Goal: Task Accomplishment & Management: Complete application form

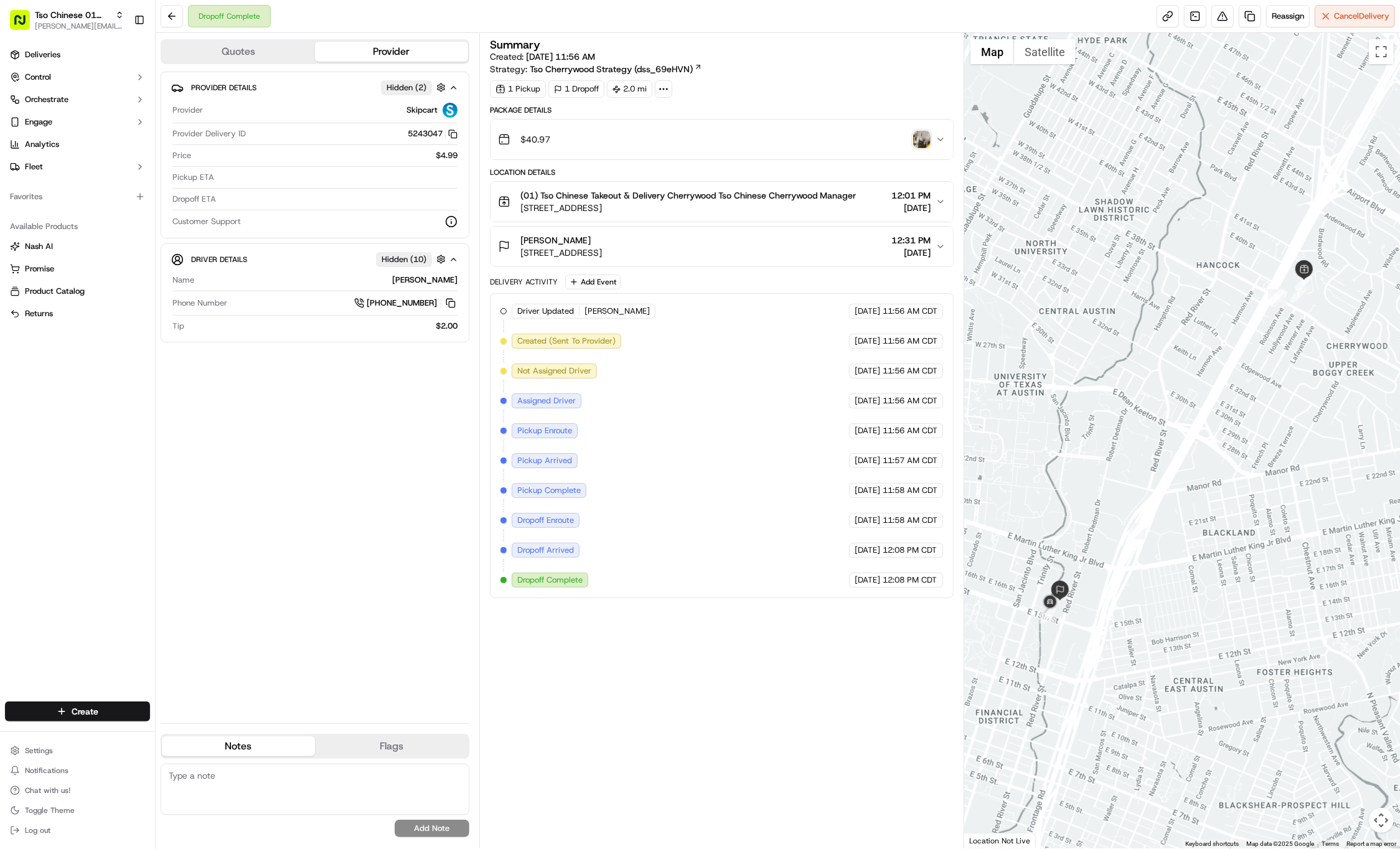
click at [116, 694] on div "Create Settings Notifications Chat with us! Toggle Theme Log out" at bounding box center [77, 771] width 155 height 158
click at [112, 711] on html "Tso Chinese 01 Cherrywood [PERSON_NAME][EMAIL_ADDRESS][DOMAIN_NAME] Toggle Side…" at bounding box center [700, 424] width 1400 height 849
click at [208, 735] on link "Delivery" at bounding box center [225, 734] width 138 height 22
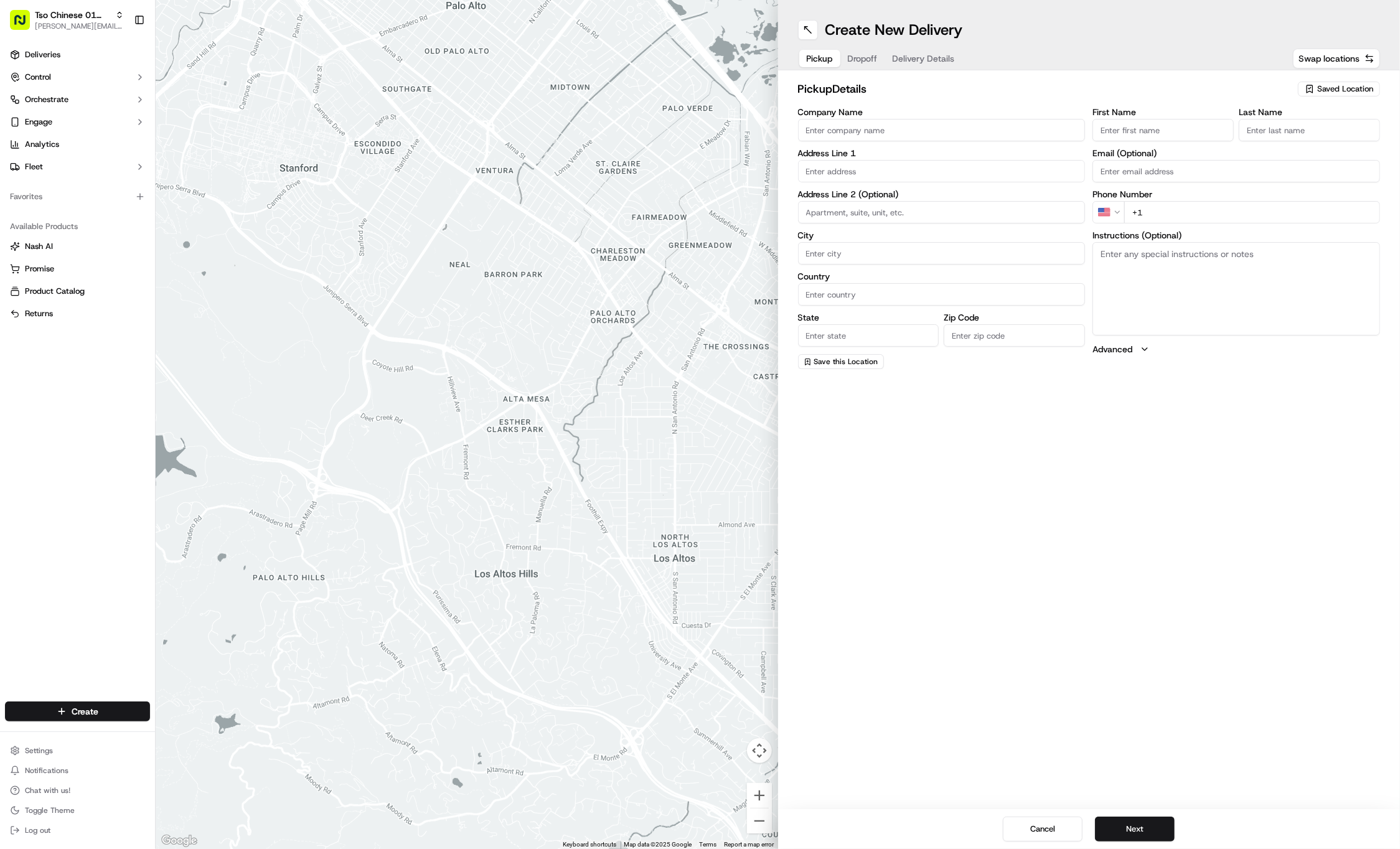
click at [1116, 447] on div "Create New Delivery Pickup Dropoff Delivery Details Swap locations pickup Detai…" at bounding box center [1088, 424] width 623 height 849
click at [1312, 91] on icon "button" at bounding box center [1309, 89] width 10 height 10
click at [1298, 133] on span "(01) Tso Chinese Takeout & Delivery Cherrywood" at bounding box center [1317, 141] width 153 height 22
type input "(01) Tso Chinese Takeout & Delivery Cherrywood"
type input "Ste E-5"
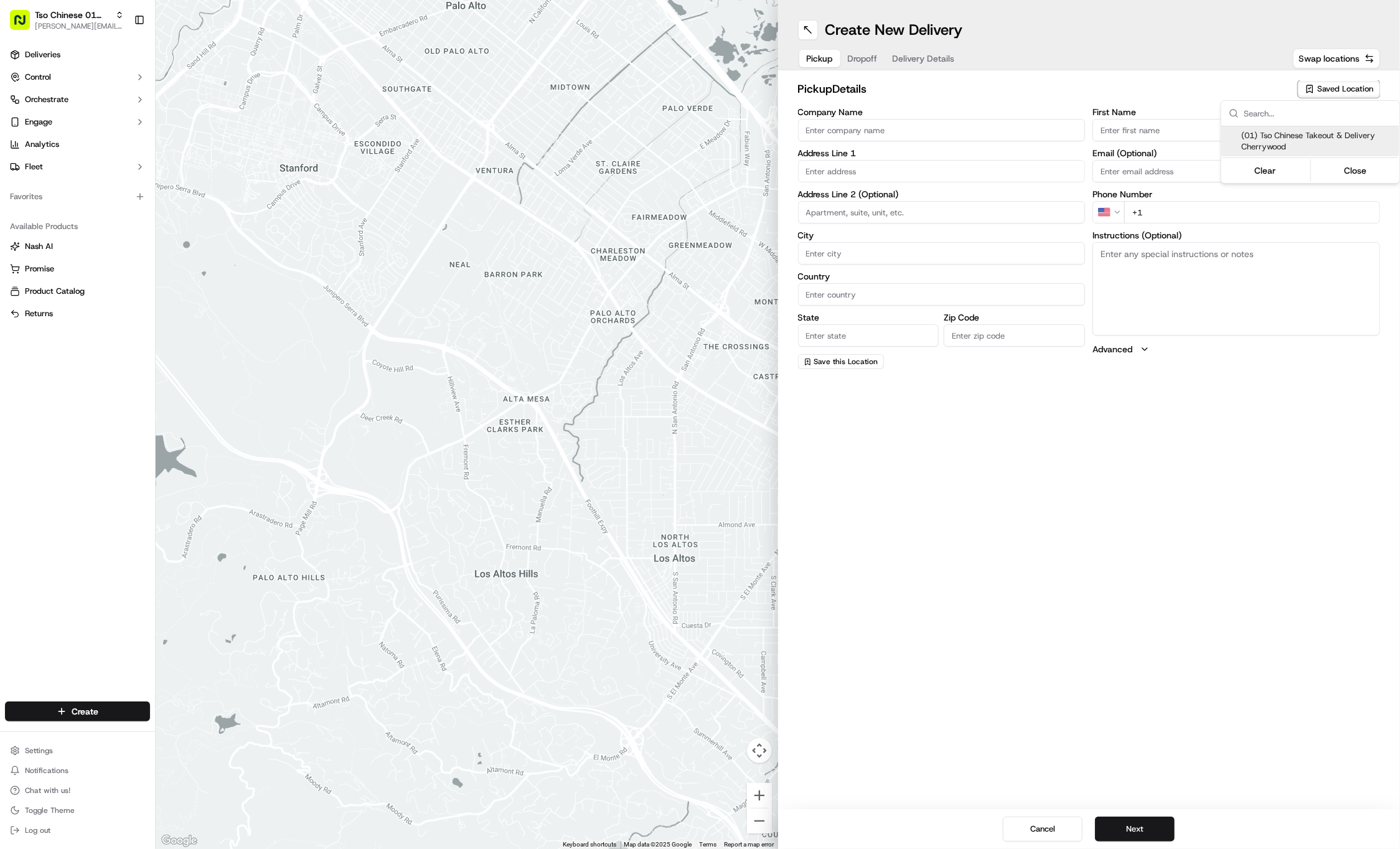
type input "Austin"
type input "US"
type input "[GEOGRAPHIC_DATA]"
type input "78722"
type input "Tso Chinese"
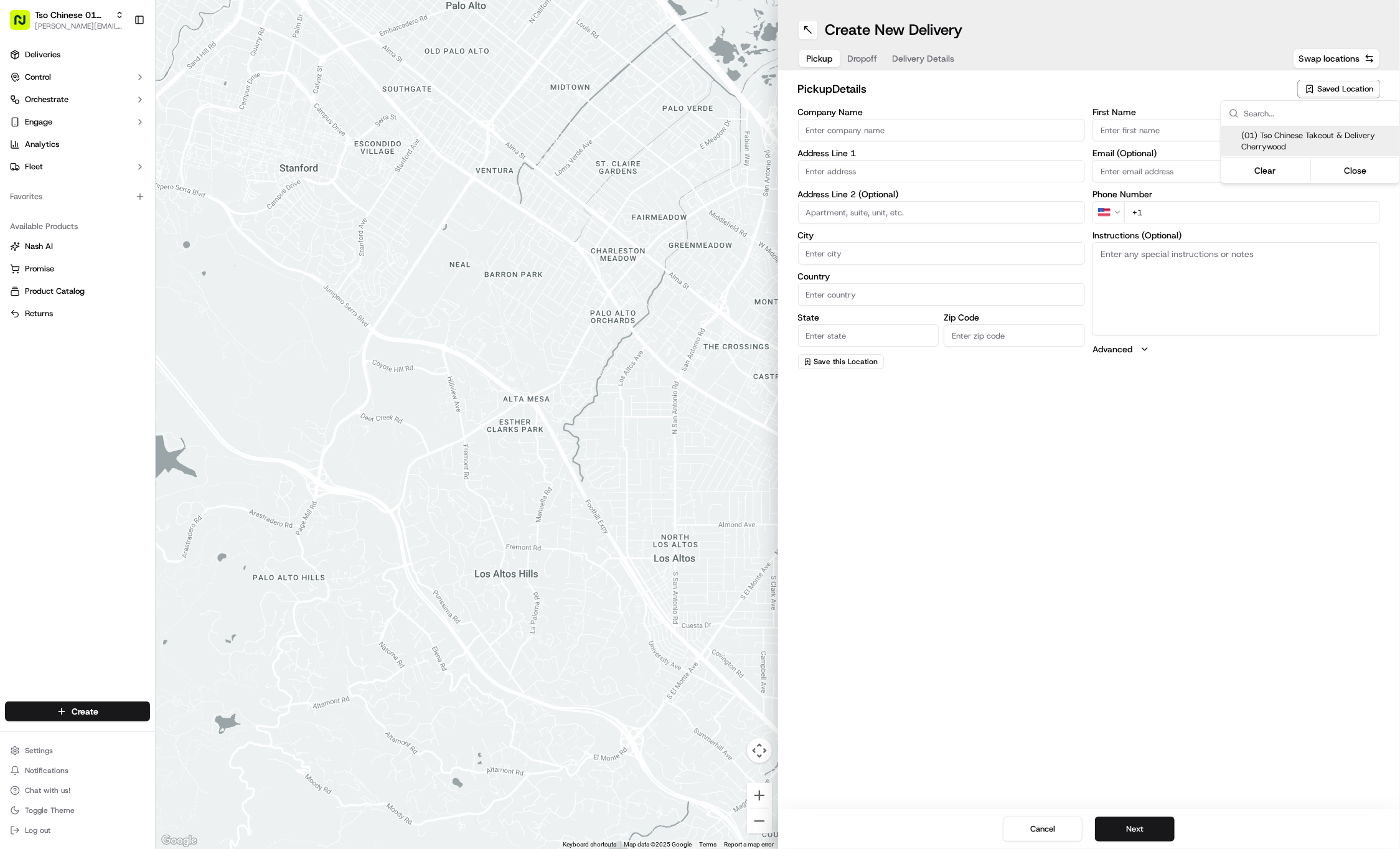
type input "Cherrywood Manager"
type input "[EMAIL_ADDRESS][DOMAIN_NAME]"
type input "[PHONE_NUMBER]"
type textarea "Submit a picture displaying address & food as Proof of Delivery. Envía una foto…"
type input "[STREET_ADDRESS]"
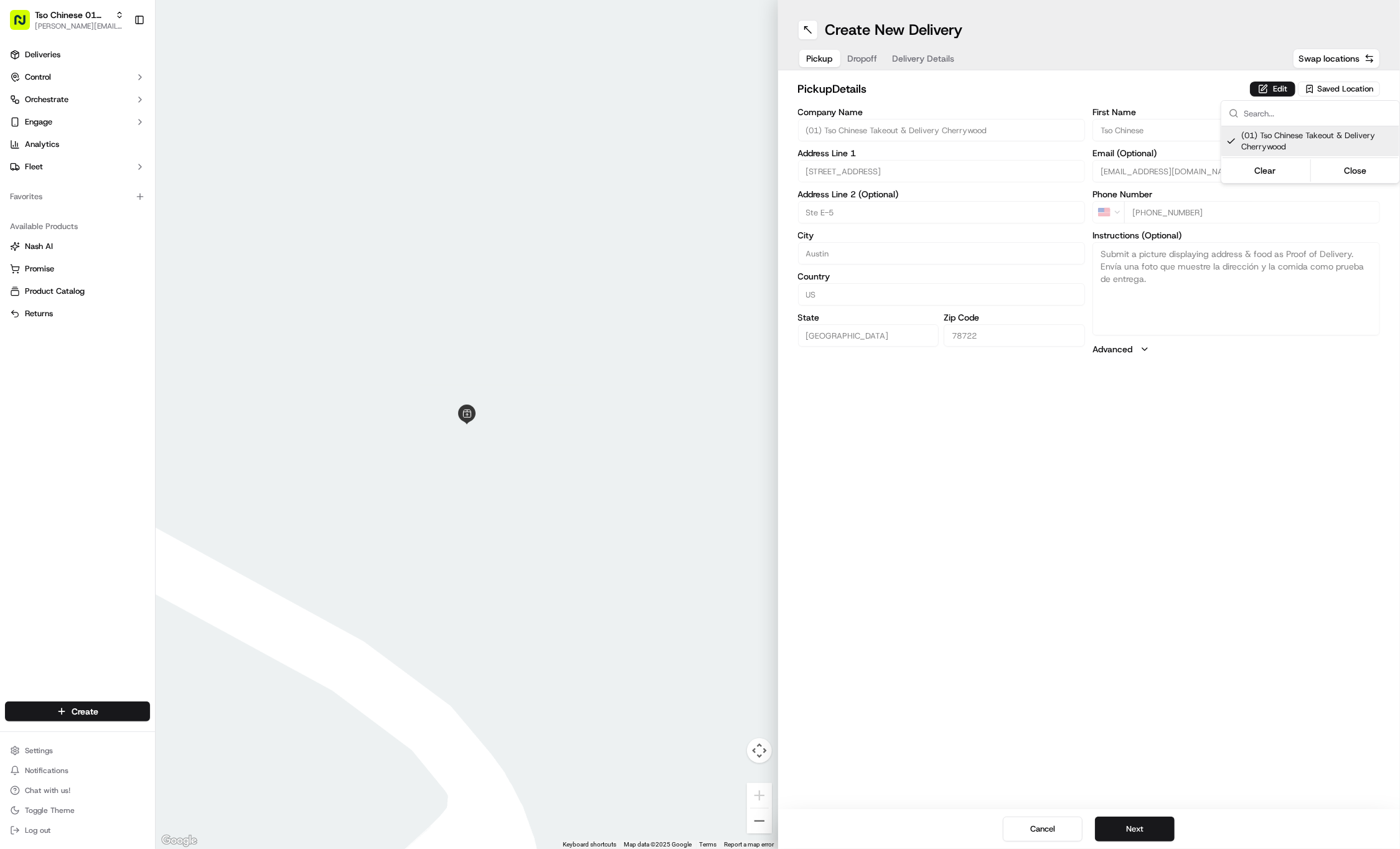
click at [1160, 554] on html "Tso Chinese 01 Cherrywood [PERSON_NAME][EMAIL_ADDRESS][DOMAIN_NAME] Toggle Side…" at bounding box center [700, 424] width 1400 height 849
click at [1127, 835] on button "Next" at bounding box center [1135, 830] width 80 height 25
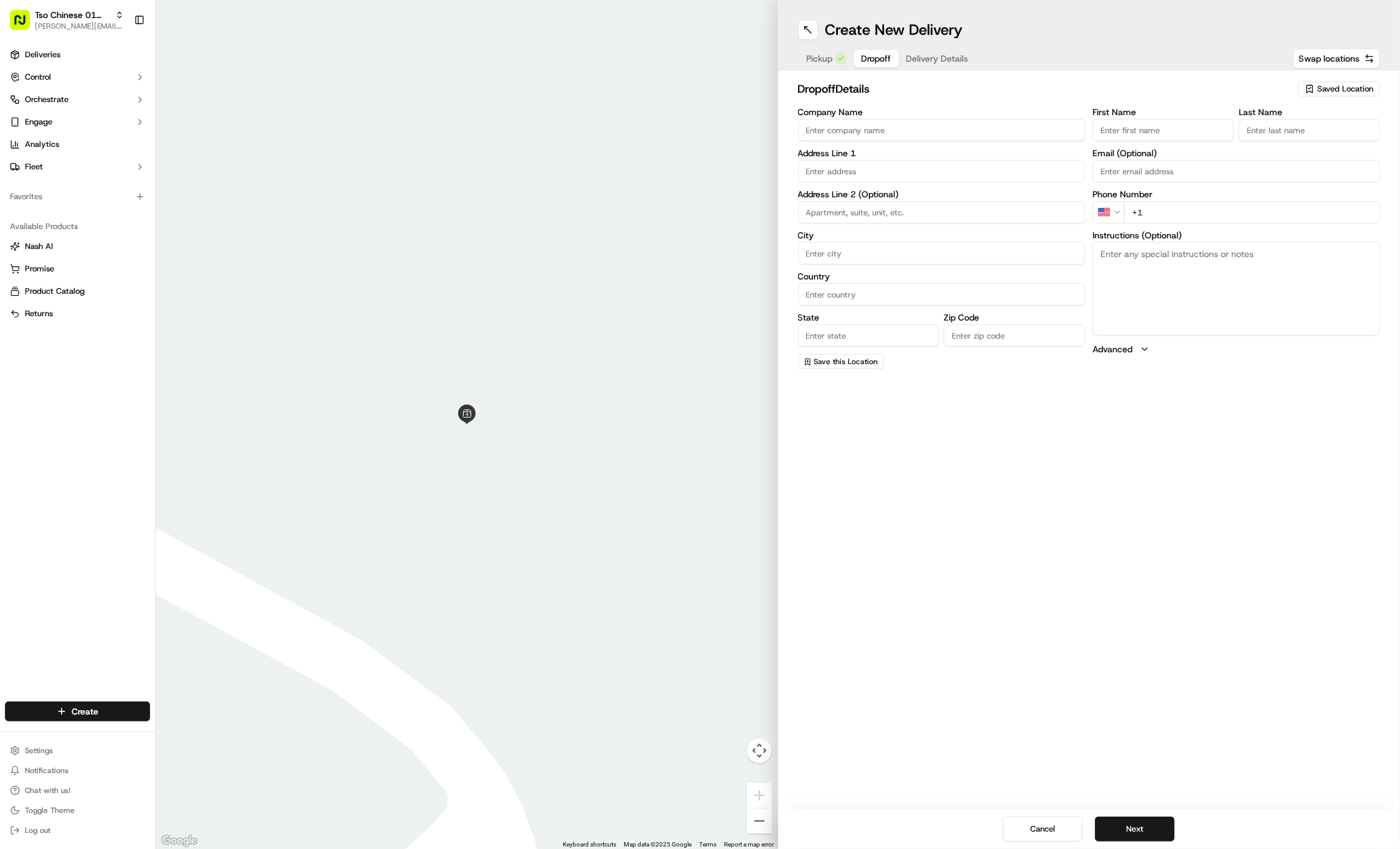
paste input "[PERSON_NAME]"
type input "[PERSON_NAME]"
paste input "[PERSON_NAME]"
type input "[PERSON_NAME]"
paste input "[STREET_ADDRESS]"
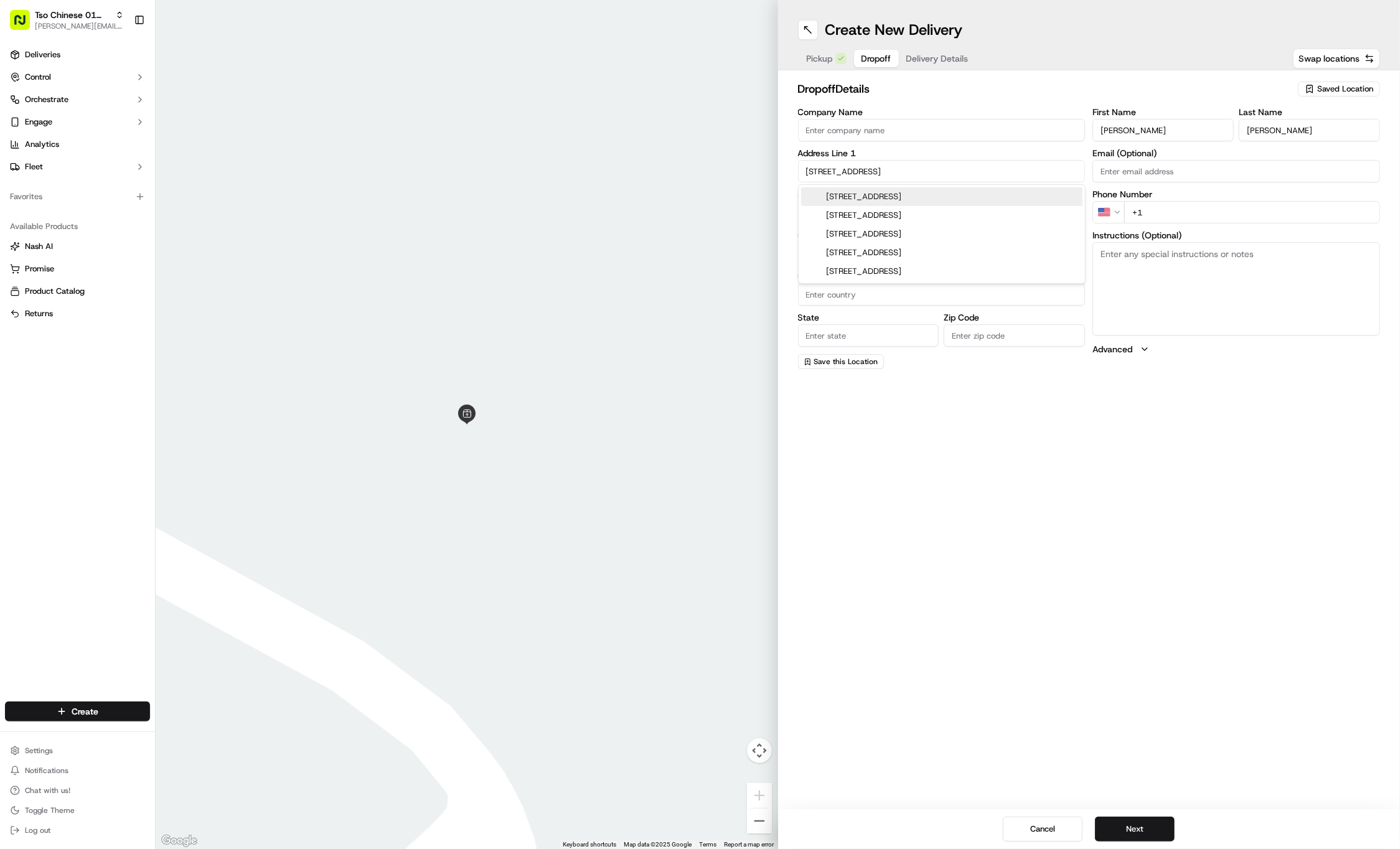
click at [912, 195] on div "[STREET_ADDRESS]" at bounding box center [941, 196] width 282 height 19
type input "[STREET_ADDRESS]"
type input "Austin"
type input "[GEOGRAPHIC_DATA]"
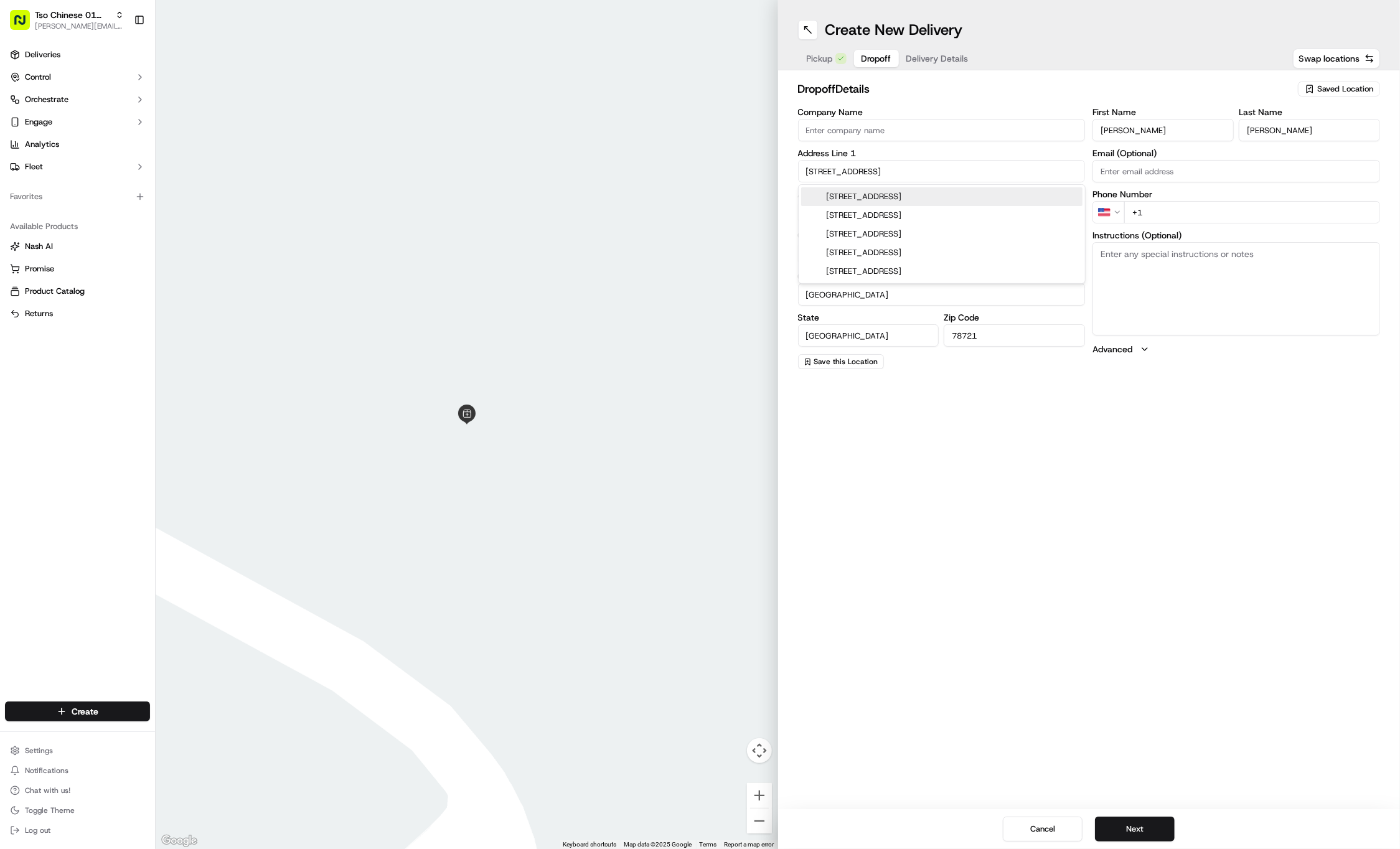
type input "78721"
type input "[STREET_ADDRESS]"
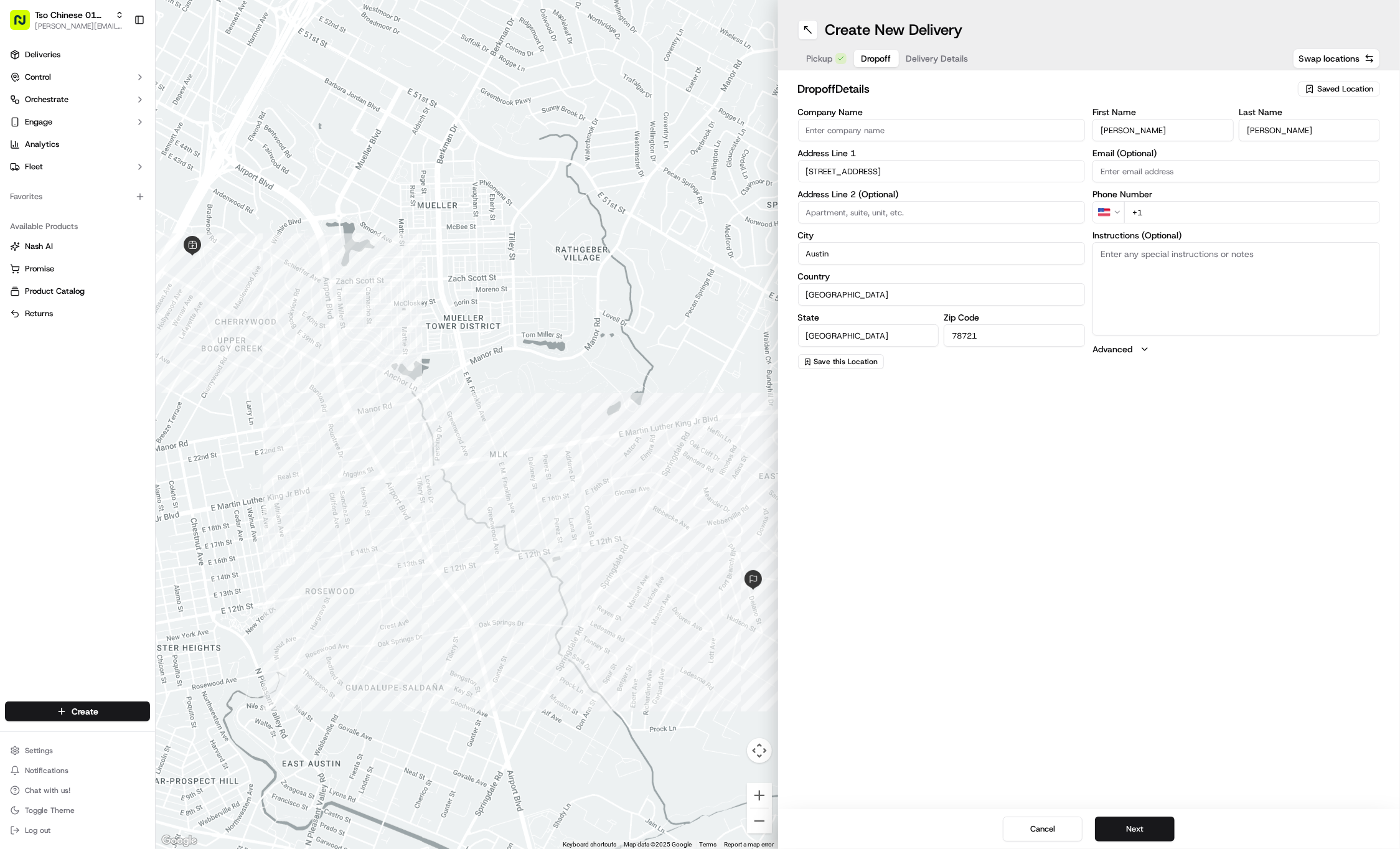
paste input "[PHONE_NUMBER]"
type input "[PHONE_NUMBER]"
click at [1232, 282] on textarea "Instructions (Optional)" at bounding box center [1235, 289] width 287 height 94
paste textarea "There’s a front porch, a black SUV in driveway, 4-5 stairs/black ramp at porch,…"
type textarea "There’s a front porch, a black SUV in driveway, 4-5 stairs/black ramp at porch,…"
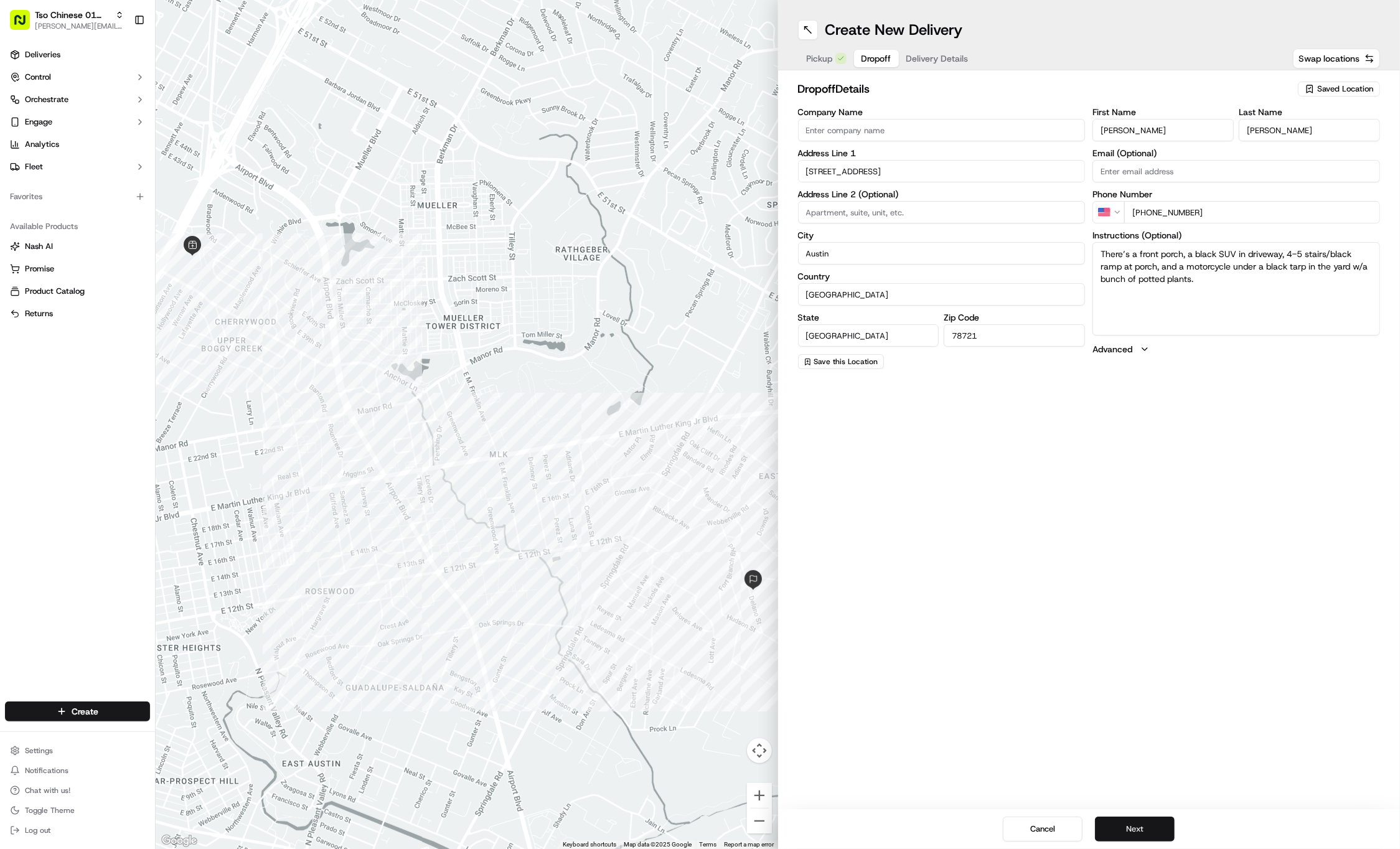
click at [1114, 835] on button "Next" at bounding box center [1135, 830] width 80 height 25
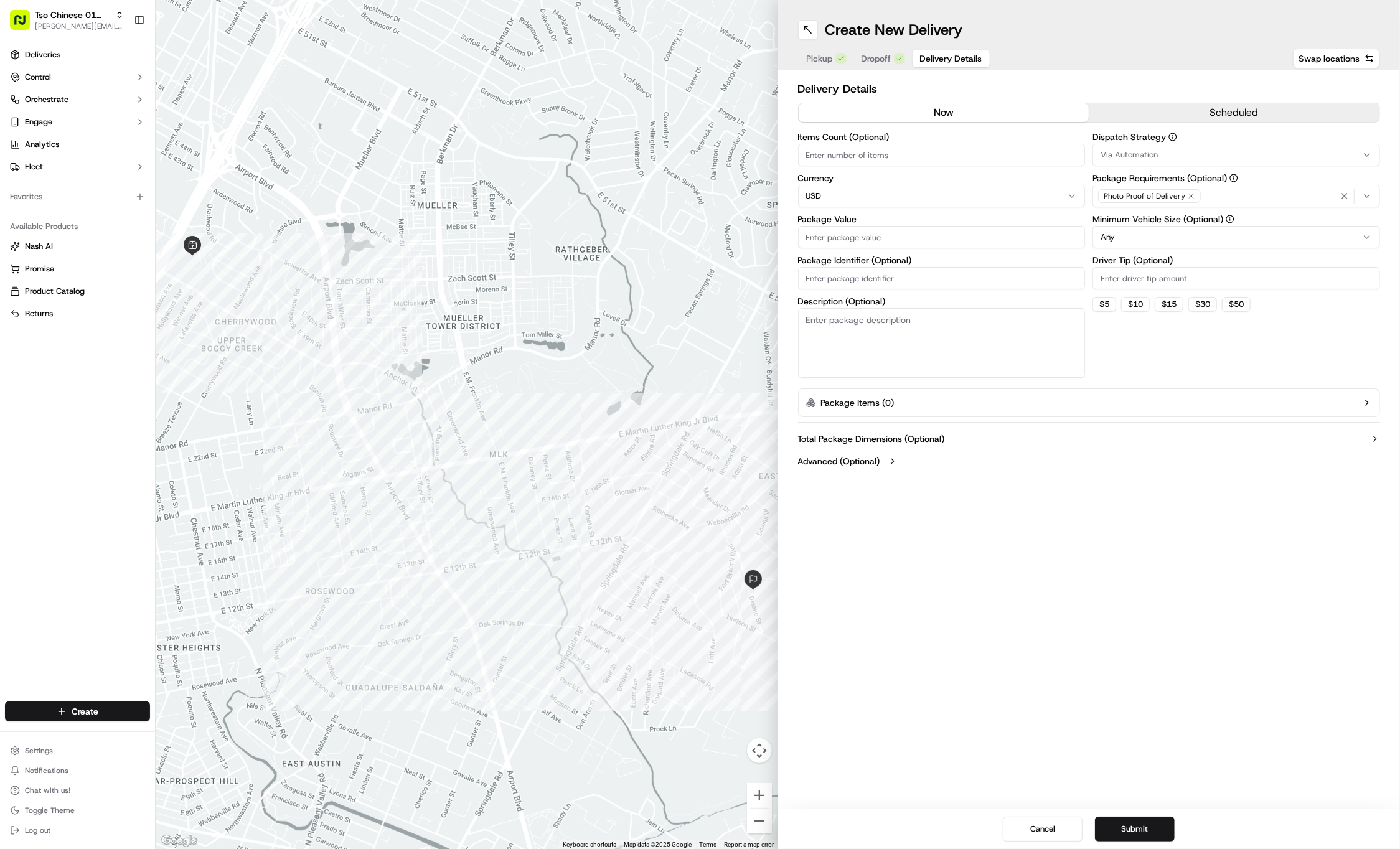
click at [1126, 274] on input "Driver Tip (Optional)" at bounding box center [1235, 278] width 287 height 22
type input "2"
click at [1143, 151] on span "Via Automation" at bounding box center [1128, 154] width 57 height 11
click at [1153, 219] on span "Tso Cherrywood Strategy" at bounding box center [1190, 222] width 153 height 11
click at [932, 263] on html "Tso Chinese 01 Cherrywood [PERSON_NAME][EMAIL_ADDRESS][DOMAIN_NAME] Toggle Side…" at bounding box center [700, 424] width 1400 height 849
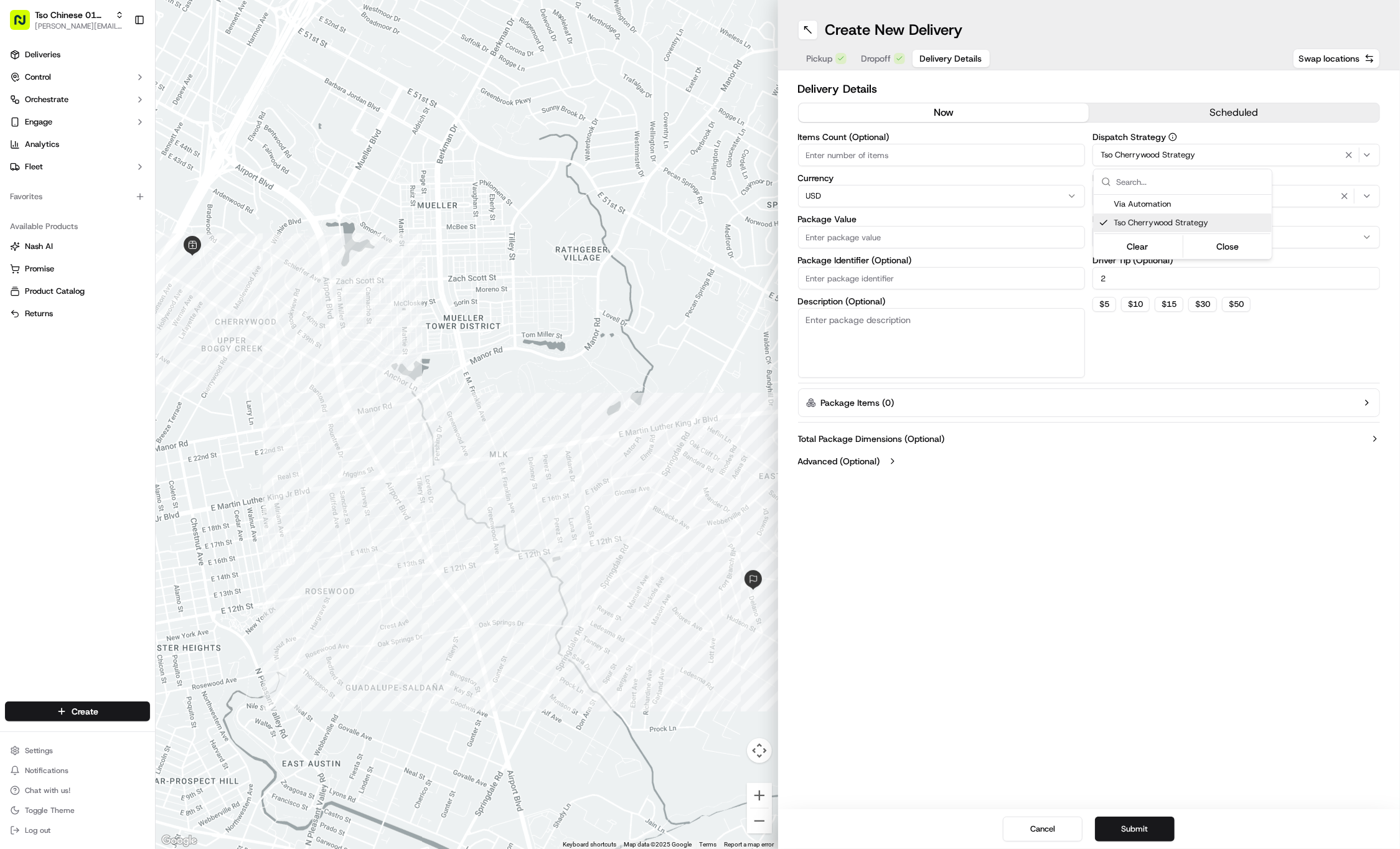
click at [932, 263] on div "Package Identifier (Optional)" at bounding box center [941, 273] width 287 height 33
click at [888, 289] on div "Items Count (Optional) Currency USD Package Value Package Identifier (Optional)…" at bounding box center [941, 255] width 287 height 246
click at [859, 282] on input "Package Identifier (Optional)" at bounding box center [941, 278] width 287 height 22
paste input "SETEC75"
type input "SETEC75"
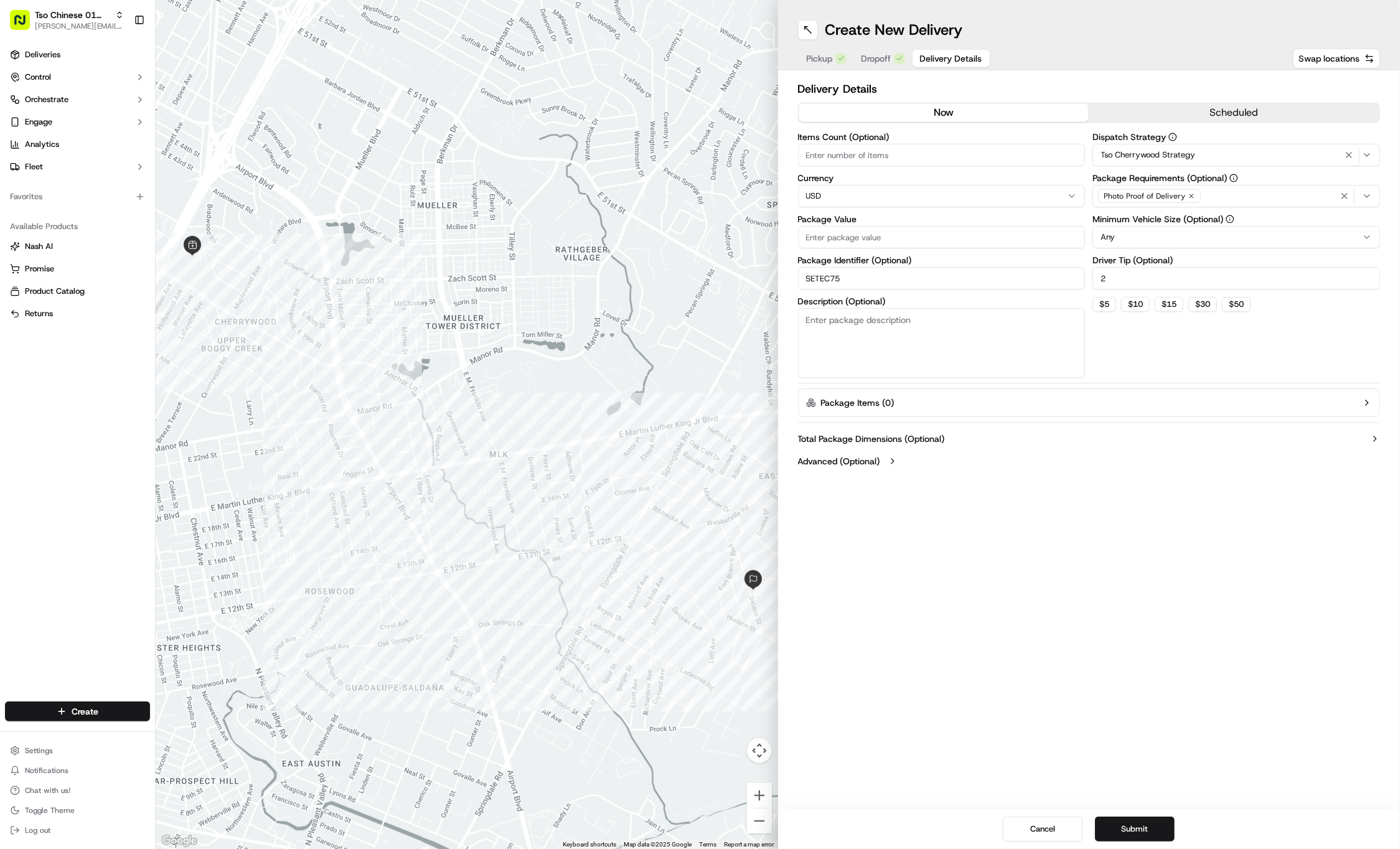
click at [837, 238] on input "Package Value" at bounding box center [941, 237] width 287 height 22
type input "50.72"
click at [1191, 196] on icon "button" at bounding box center [1192, 196] width 8 height 8
click at [1191, 196] on div "Select requirements" at bounding box center [1235, 195] width 282 height 11
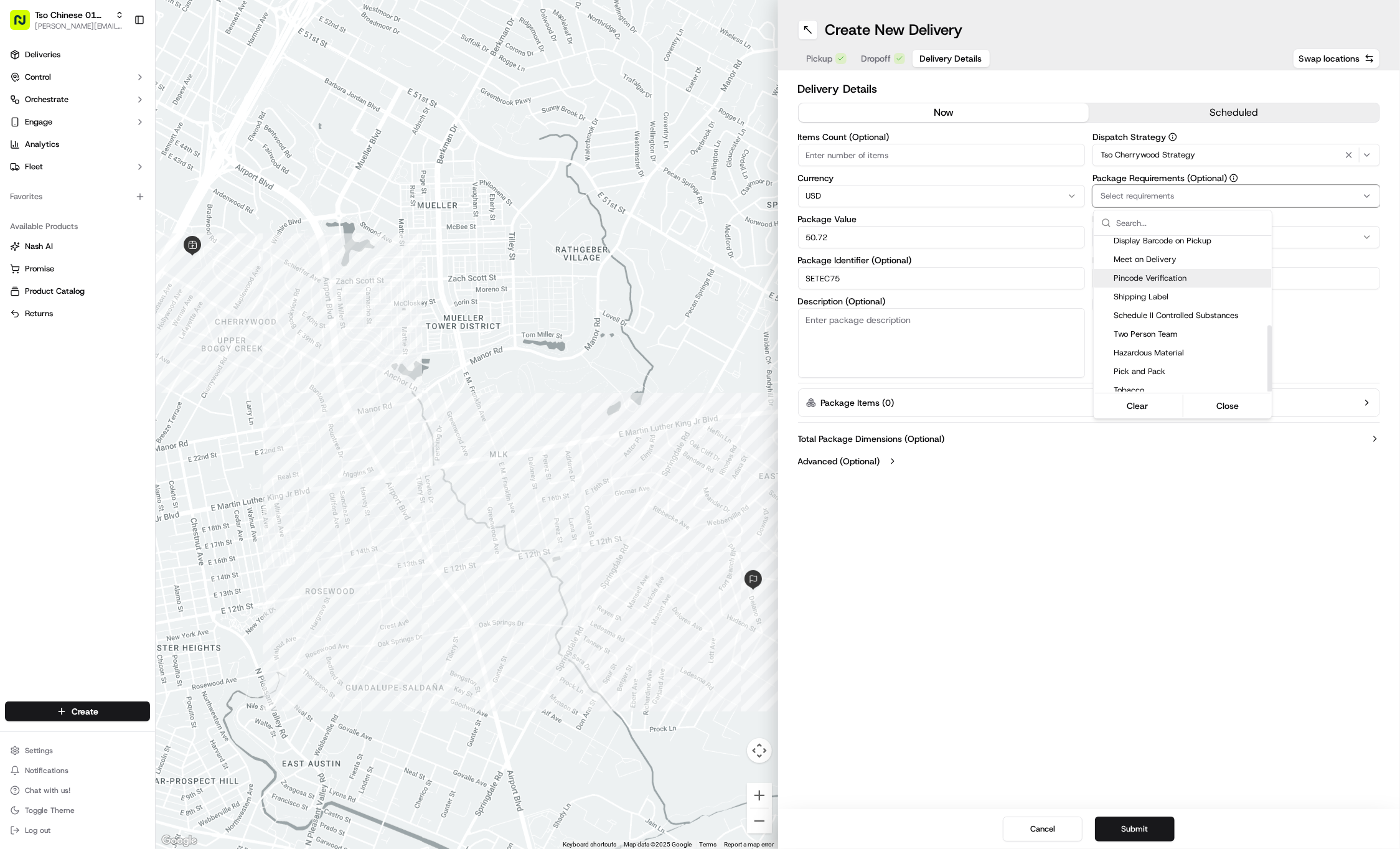
scroll to position [210, 0]
click at [1146, 256] on span "Meet on Delivery" at bounding box center [1190, 259] width 153 height 11
click at [1108, 551] on html "Tso Chinese 01 Cherrywood [PERSON_NAME][EMAIL_ADDRESS][DOMAIN_NAME] Toggle Side…" at bounding box center [700, 424] width 1400 height 849
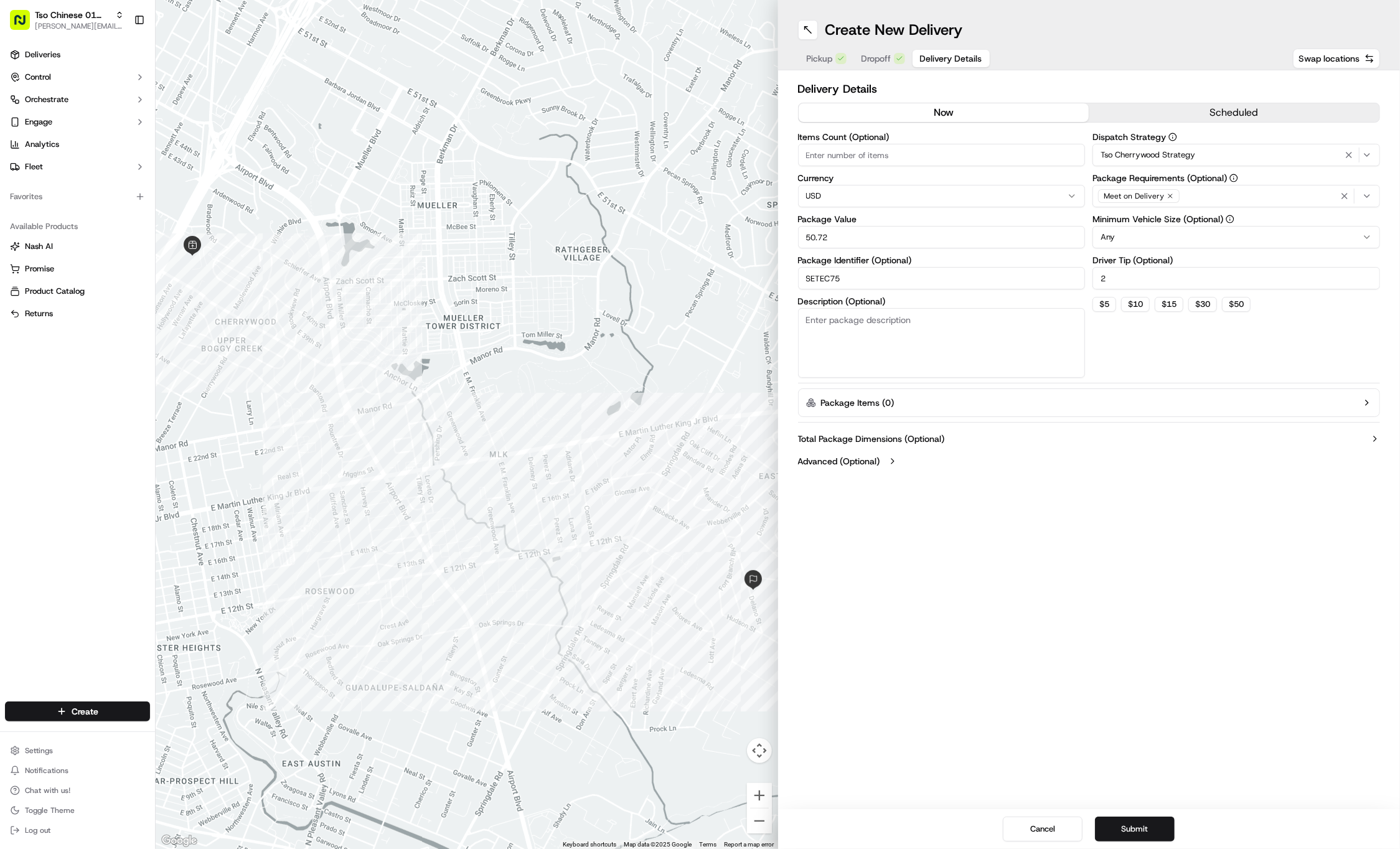
click at [1138, 687] on div "Create New Delivery Pickup Dropoff Delivery Details Swap locations Delivery Det…" at bounding box center [1088, 424] width 623 height 849
click at [1139, 823] on button "Submit" at bounding box center [1135, 830] width 80 height 25
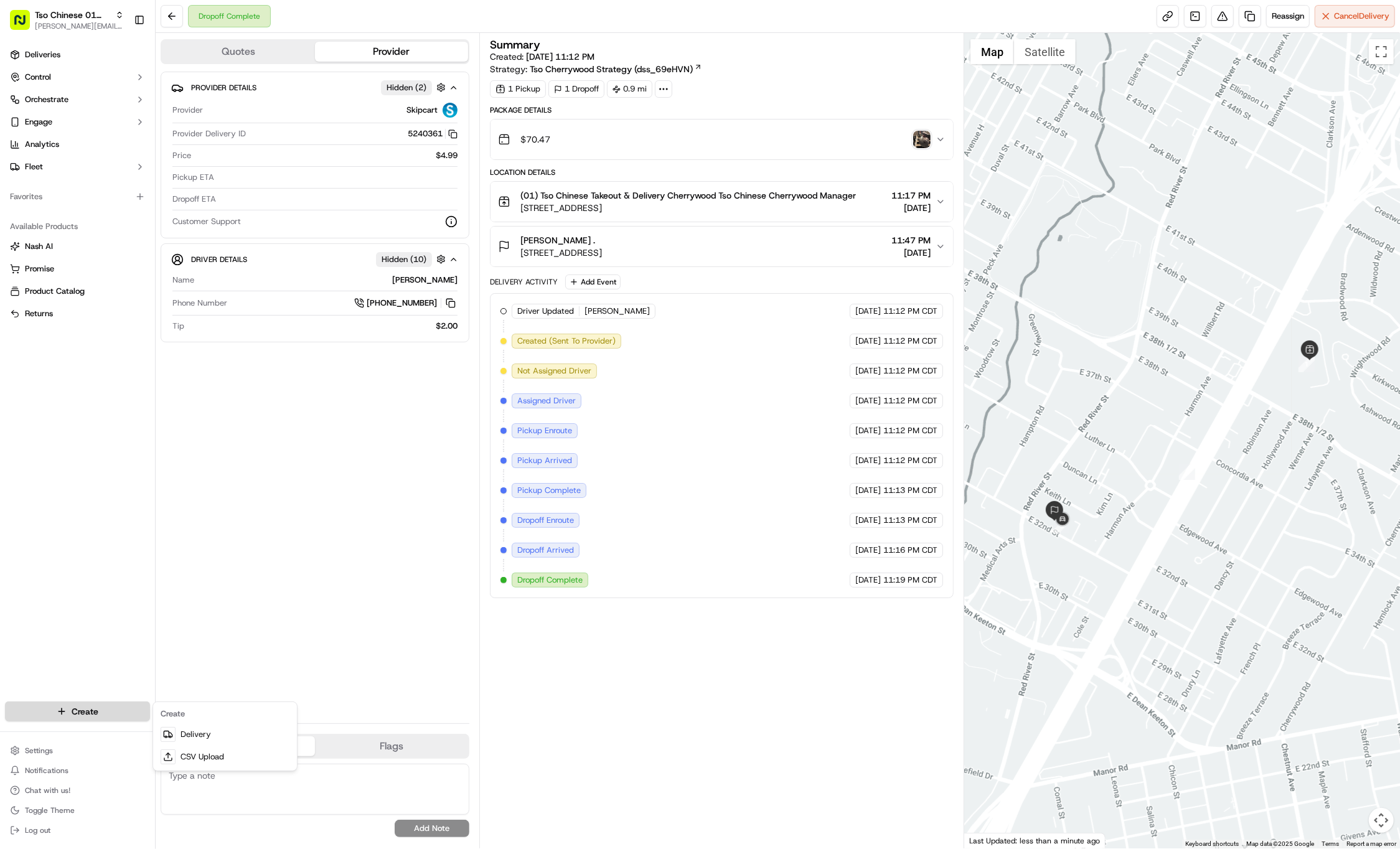
click at [73, 708] on html "Tso Chinese 01 Cherrywood jason@tsochinese.com Toggle Sidebar Deliveries Contro…" at bounding box center [700, 424] width 1400 height 849
click at [180, 735] on link "Delivery" at bounding box center [225, 734] width 138 height 22
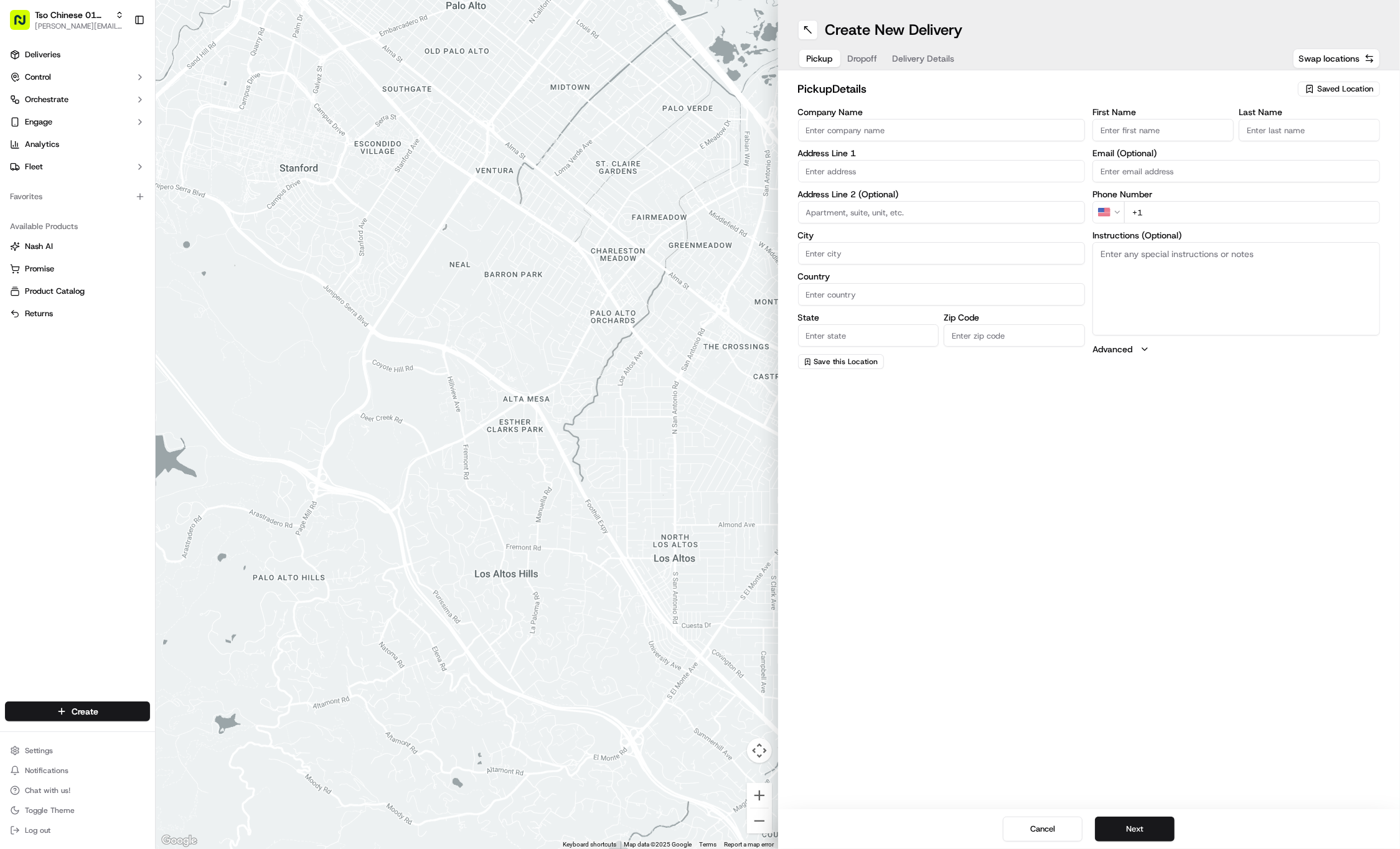
click at [1320, 96] on button "Saved Location" at bounding box center [1339, 89] width 82 height 18
click at [1315, 140] on span "(01) Tso Chinese Takeout & Delivery Cherrywood" at bounding box center [1317, 141] width 153 height 22
type input "(01) Tso Chinese Takeout & Delivery Cherrywood"
type input "Ste E-5"
type input "Austin"
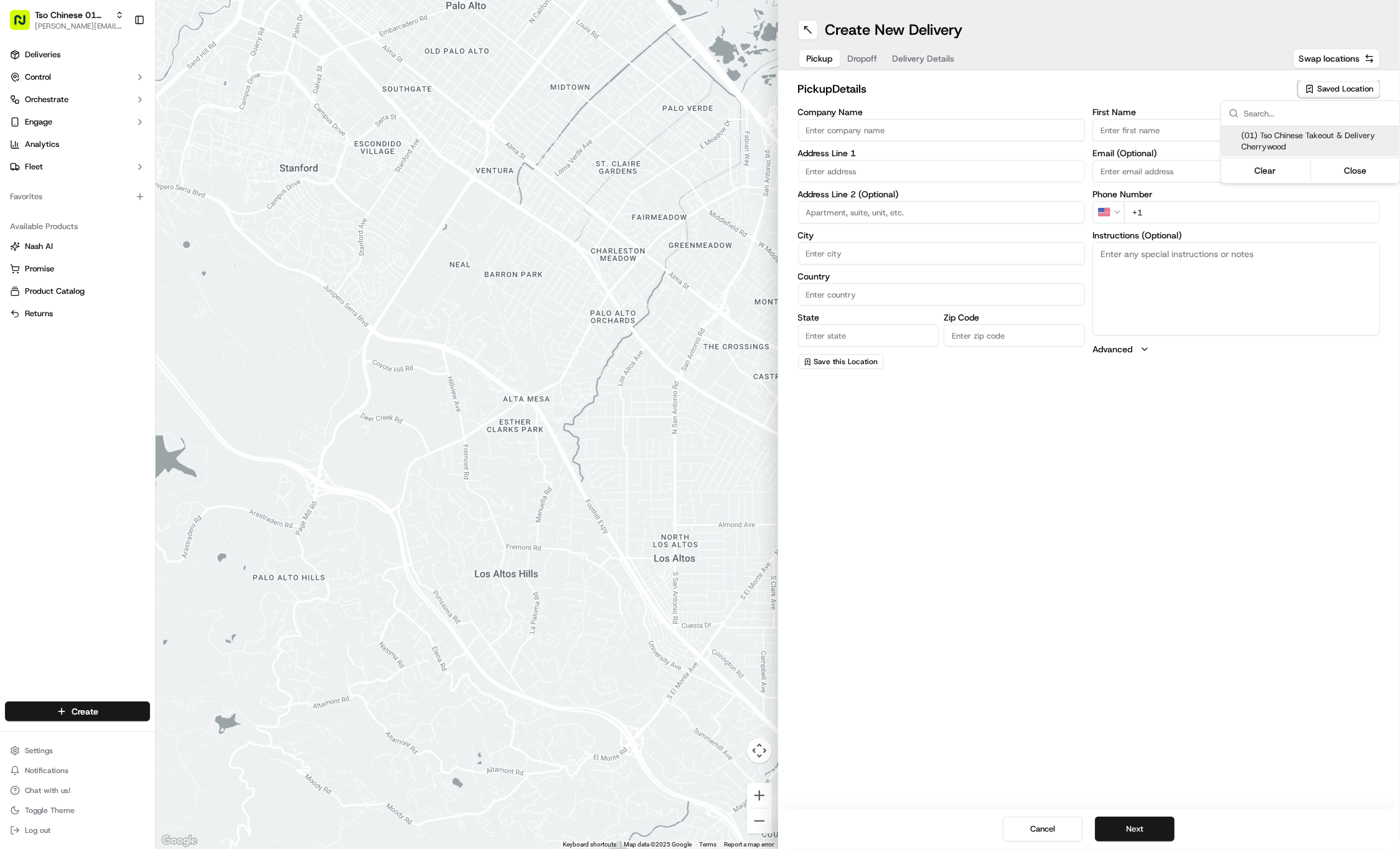
type input "US"
type input "[GEOGRAPHIC_DATA]"
type input "78722"
type input "Tso Chinese"
type input "Cherrywood Manager"
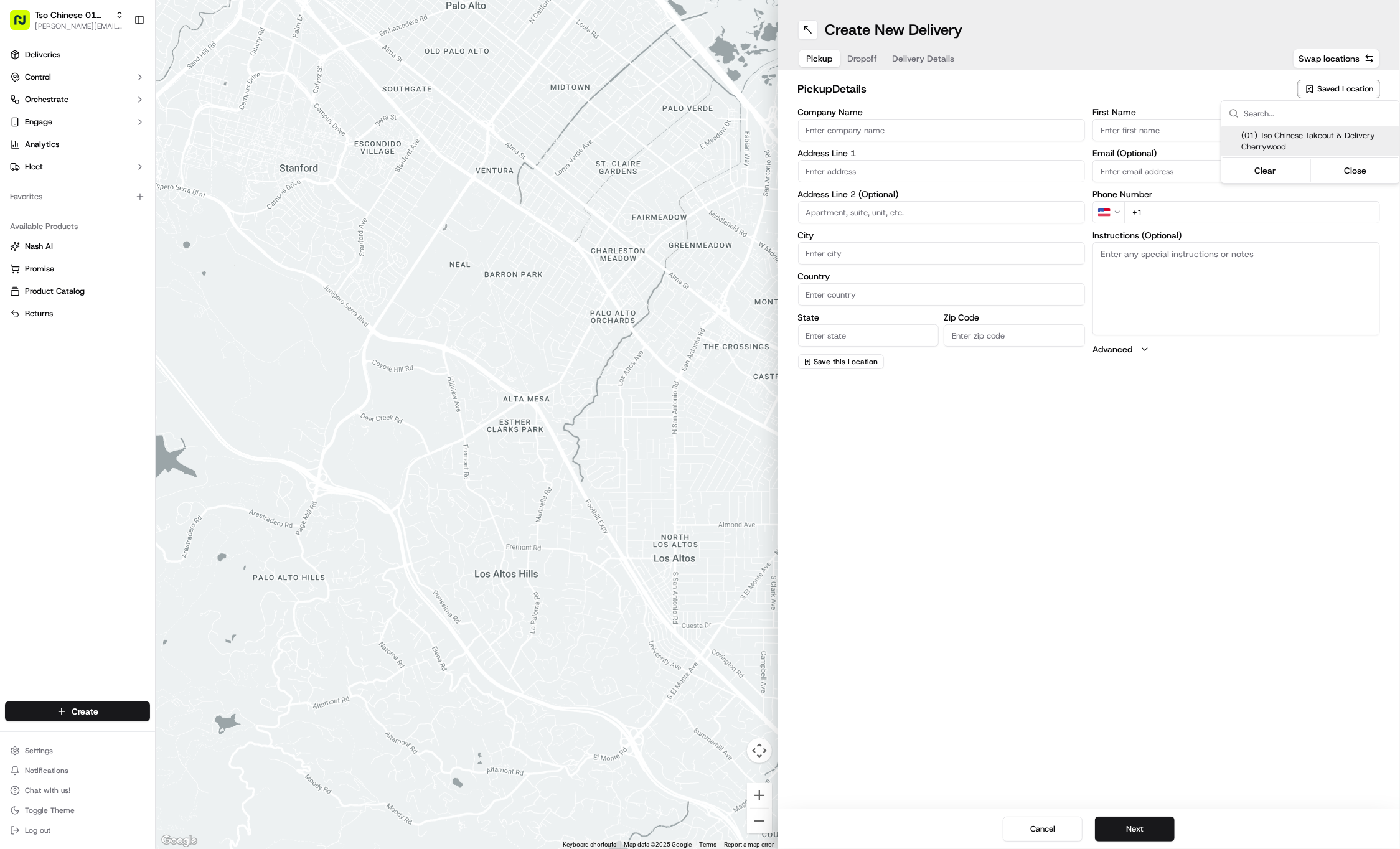
type input "[EMAIL_ADDRESS][DOMAIN_NAME]"
type input "[PHONE_NUMBER]"
type textarea "Submit a picture displaying address & food as Proof of Delivery. Envía una foto…"
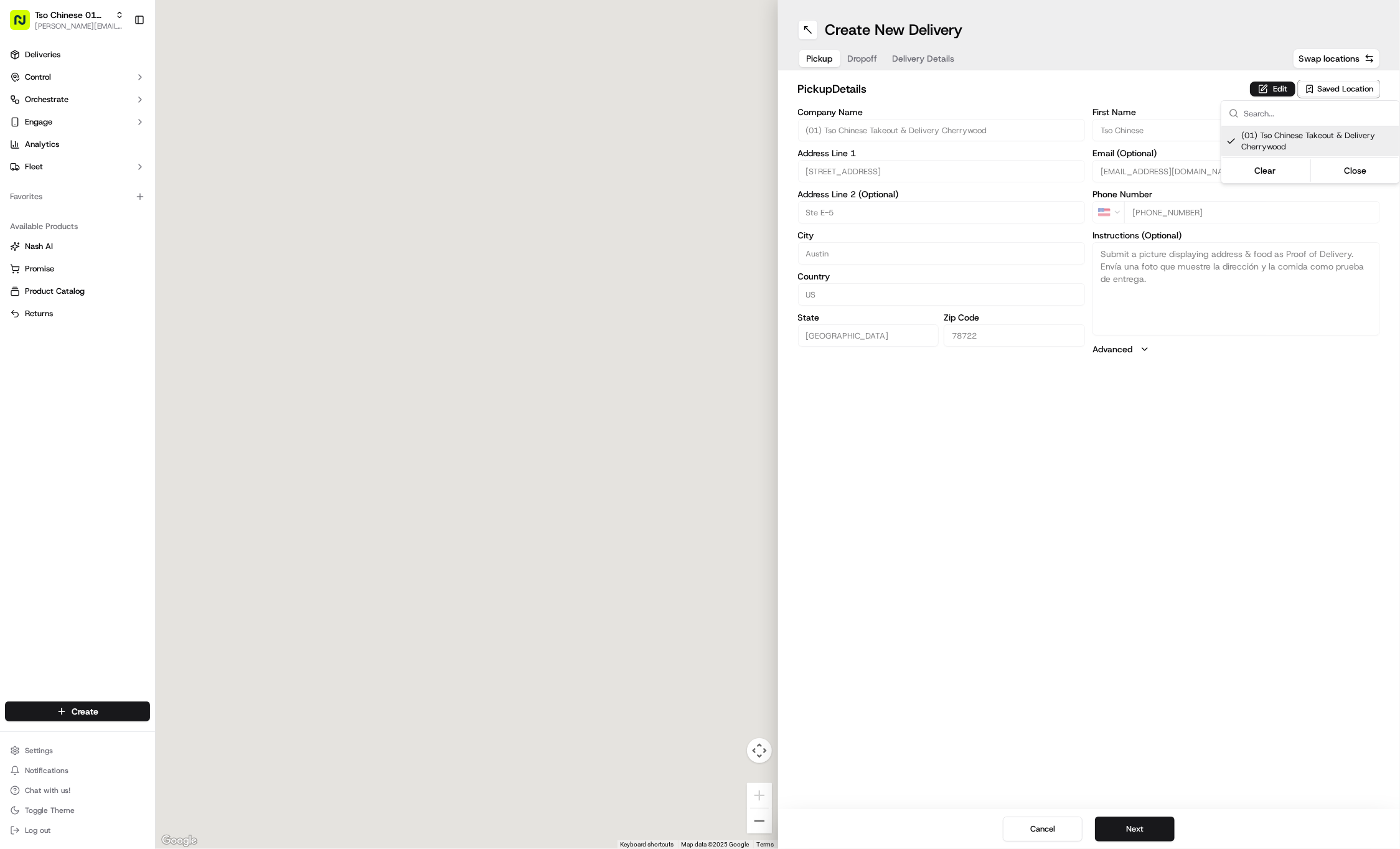
type input "[STREET_ADDRESS]"
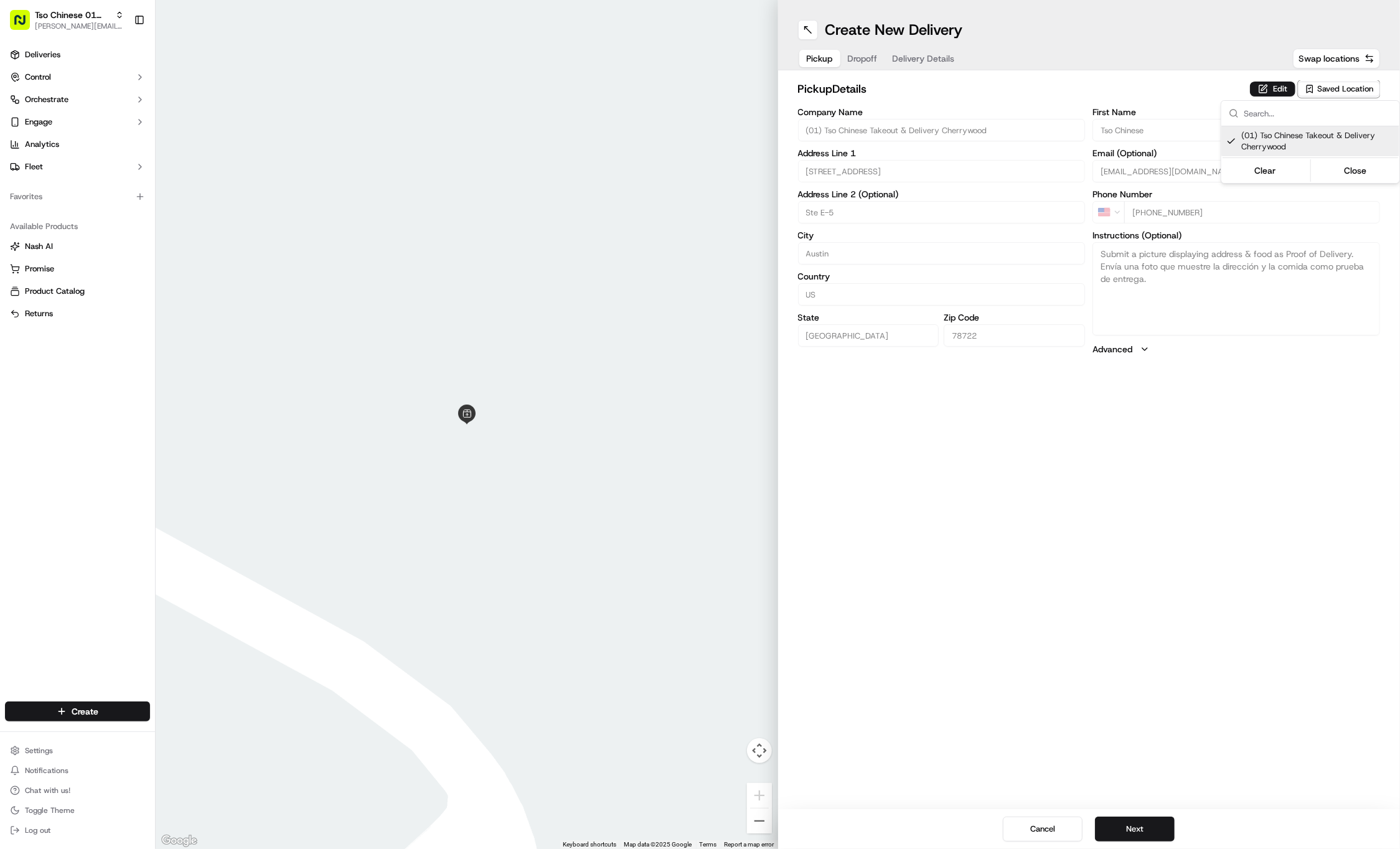
click at [1202, 456] on html "Tso Chinese 01 Cherrywood [PERSON_NAME][EMAIL_ADDRESS][DOMAIN_NAME] Toggle Side…" at bounding box center [700, 424] width 1400 height 849
click at [1136, 830] on button "Next" at bounding box center [1135, 830] width 80 height 25
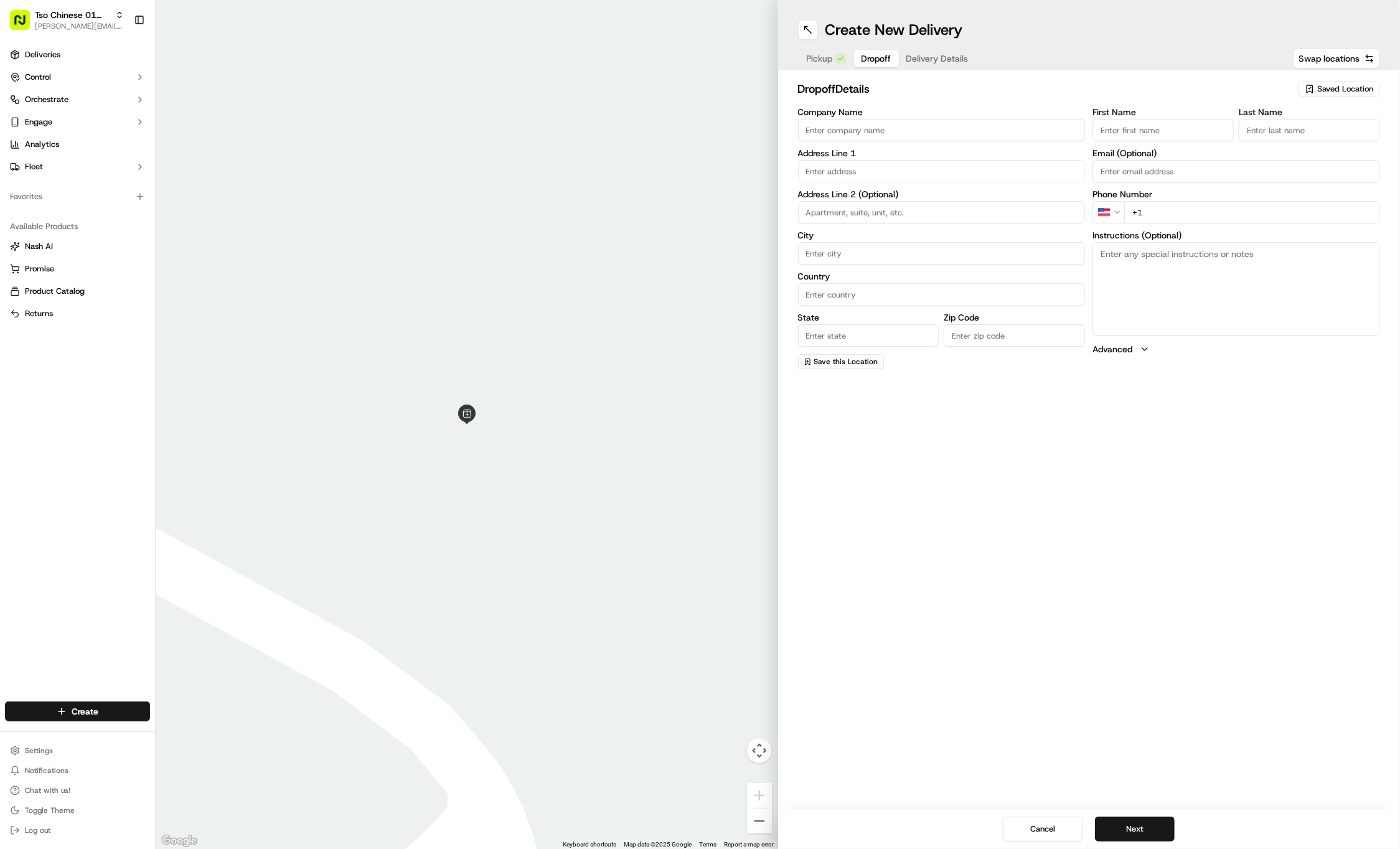
paste input "Daniel"
type input "Daniel"
paste input "Coello"
type input "Coello"
click at [885, 152] on label "Address Line 1" at bounding box center [941, 153] width 287 height 9
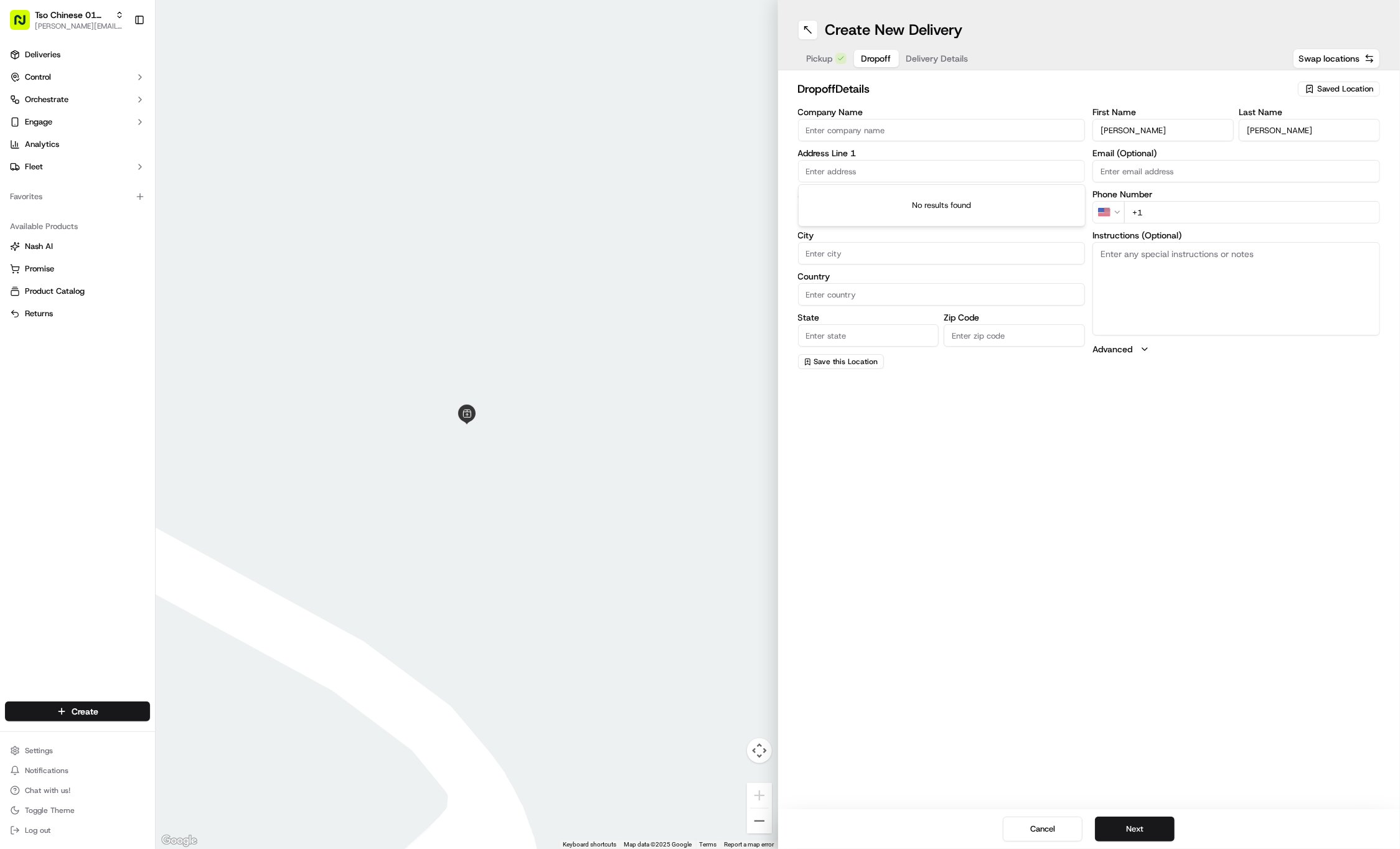
paste input "2001 Poquito St"
click at [869, 192] on div "2001 Poquito Street, Austin, TX" at bounding box center [941, 196] width 282 height 19
type input "2001 Poquito St, Austin, TX 78722, USA"
type input "Austin"
type input "[GEOGRAPHIC_DATA]"
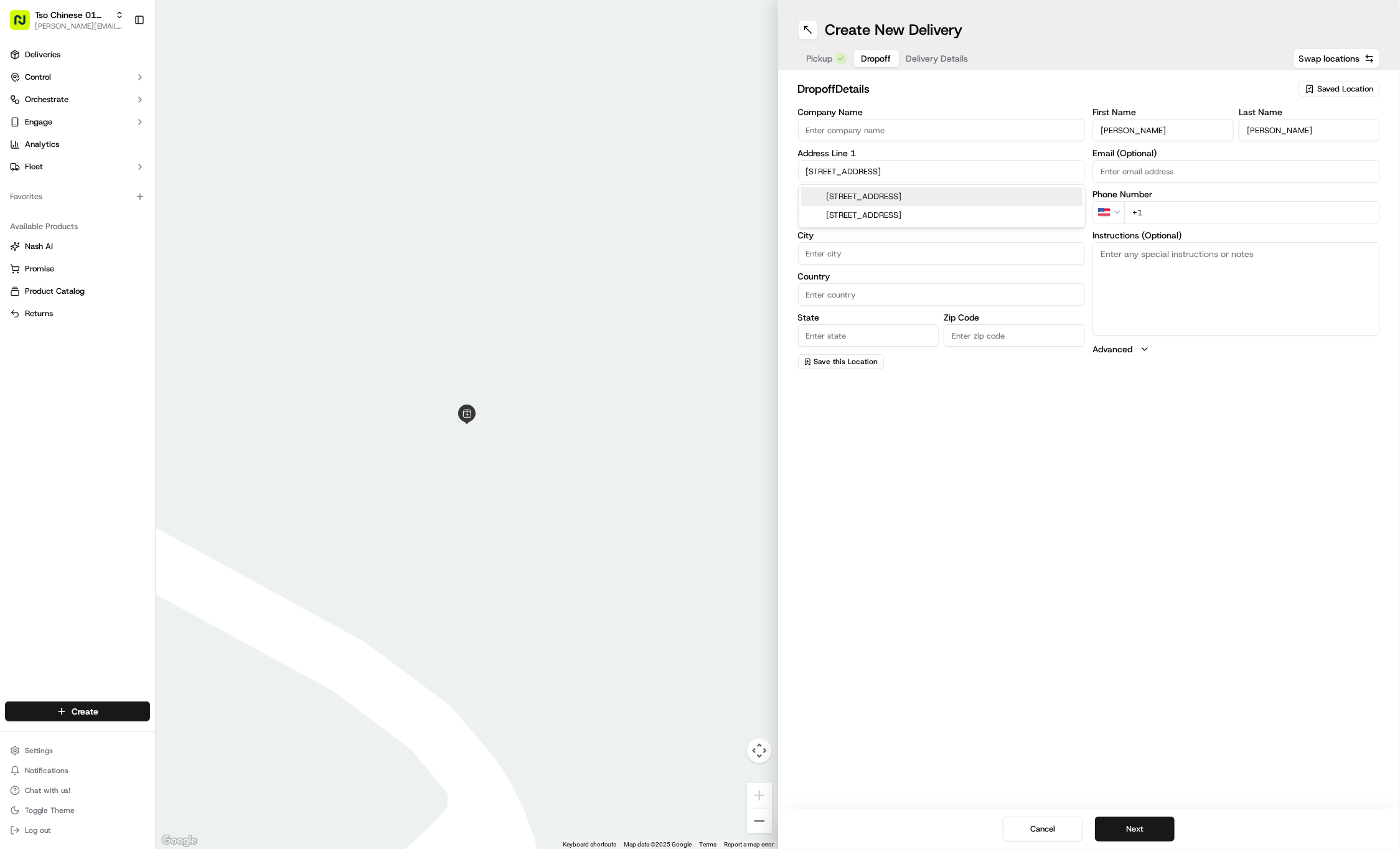
type input "[GEOGRAPHIC_DATA]"
type input "78722"
type input "2001 Poquito Street"
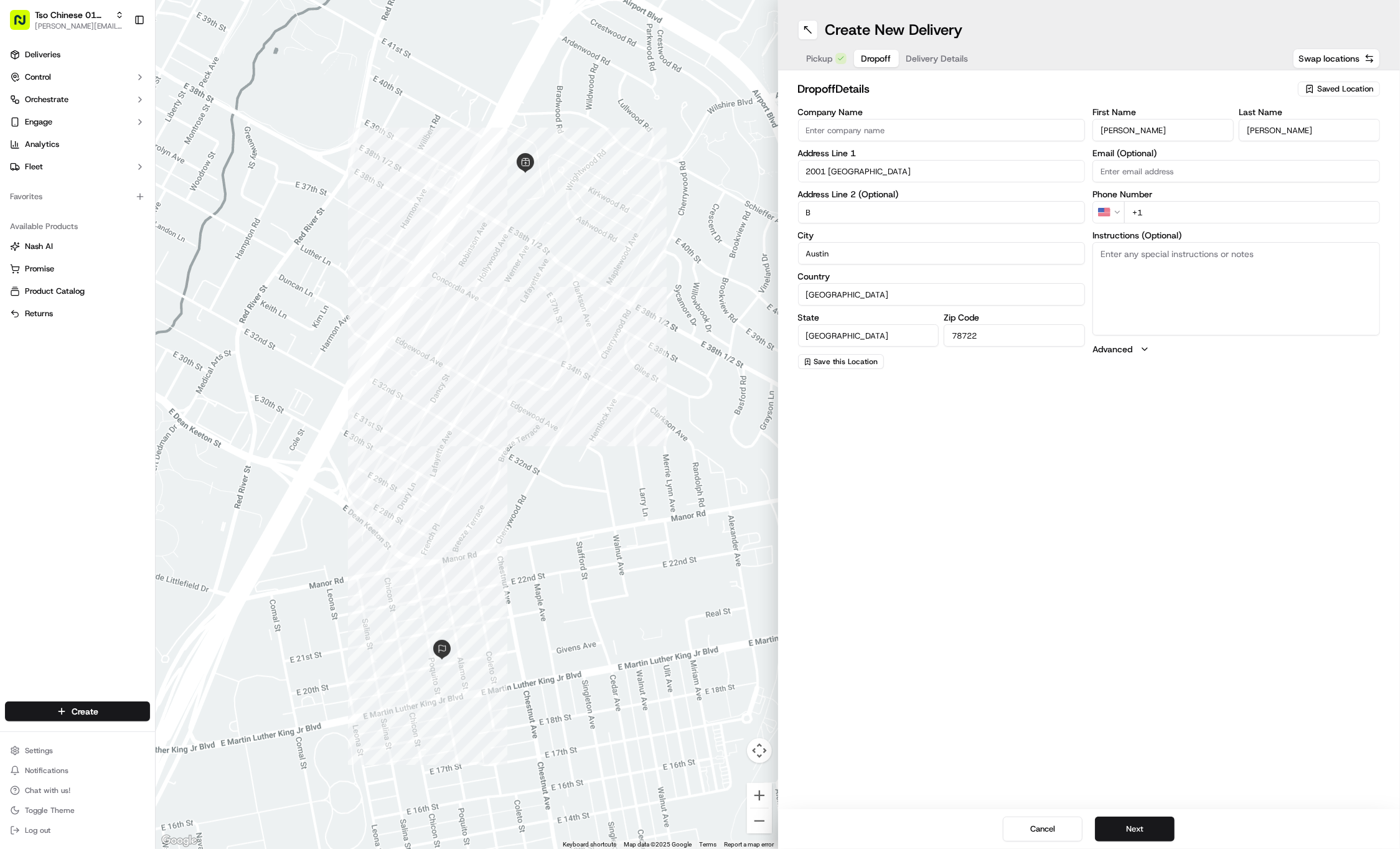
type input "B"
click at [1203, 206] on input "+1" at bounding box center [1252, 212] width 256 height 22
click at [1186, 212] on input "+1" at bounding box center [1252, 212] width 256 height 22
paste input "631 456 7453"
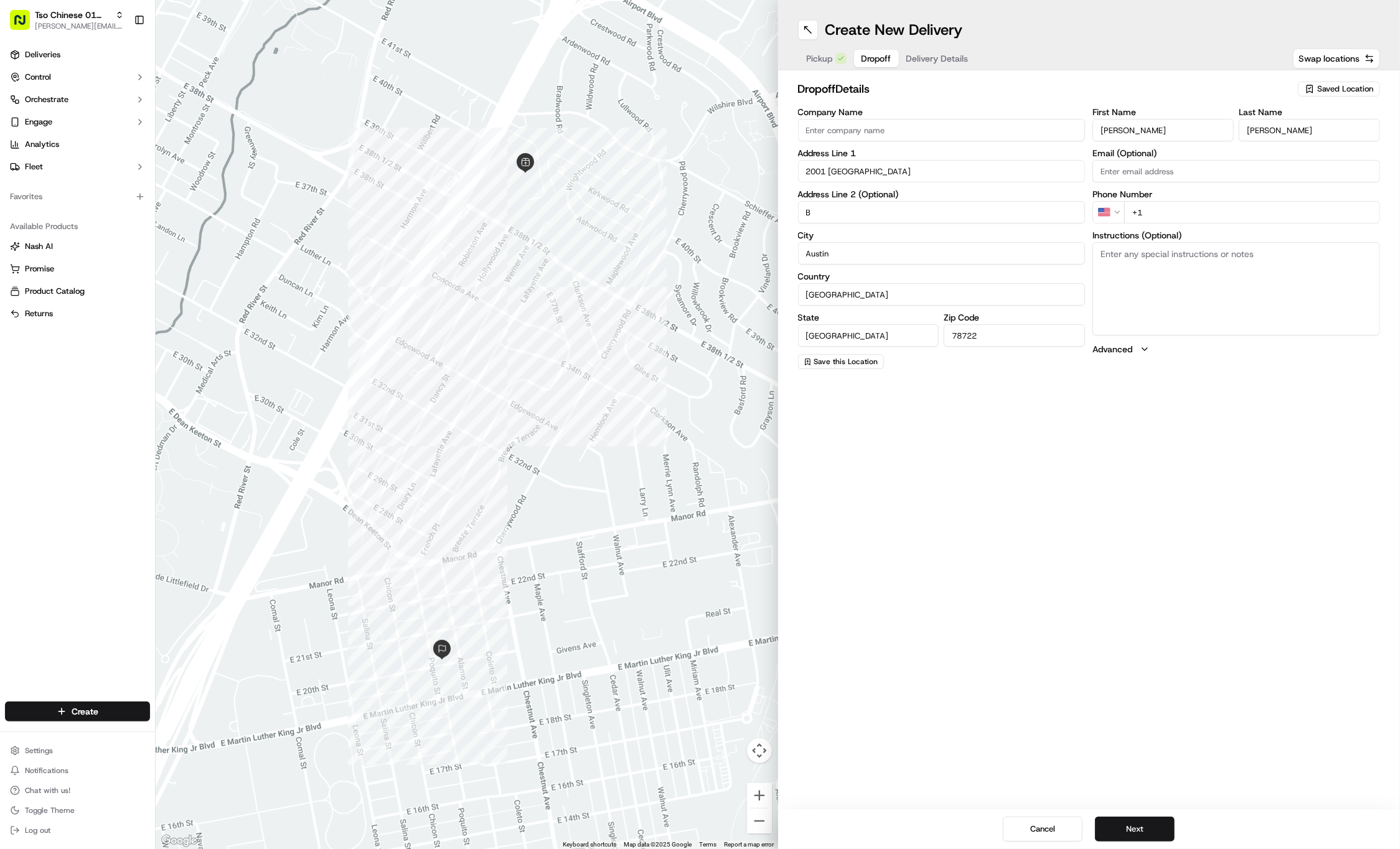
type input "+1 631 456 7453"
click at [1180, 261] on textarea "Instructions (Optional)" at bounding box center [1235, 289] width 287 height 94
paste textarea "Unit B, yellow house on property. Thanks!"
type textarea "Unit B, yellow house on property. Thanks!"
click at [1123, 835] on button "Next" at bounding box center [1135, 830] width 80 height 25
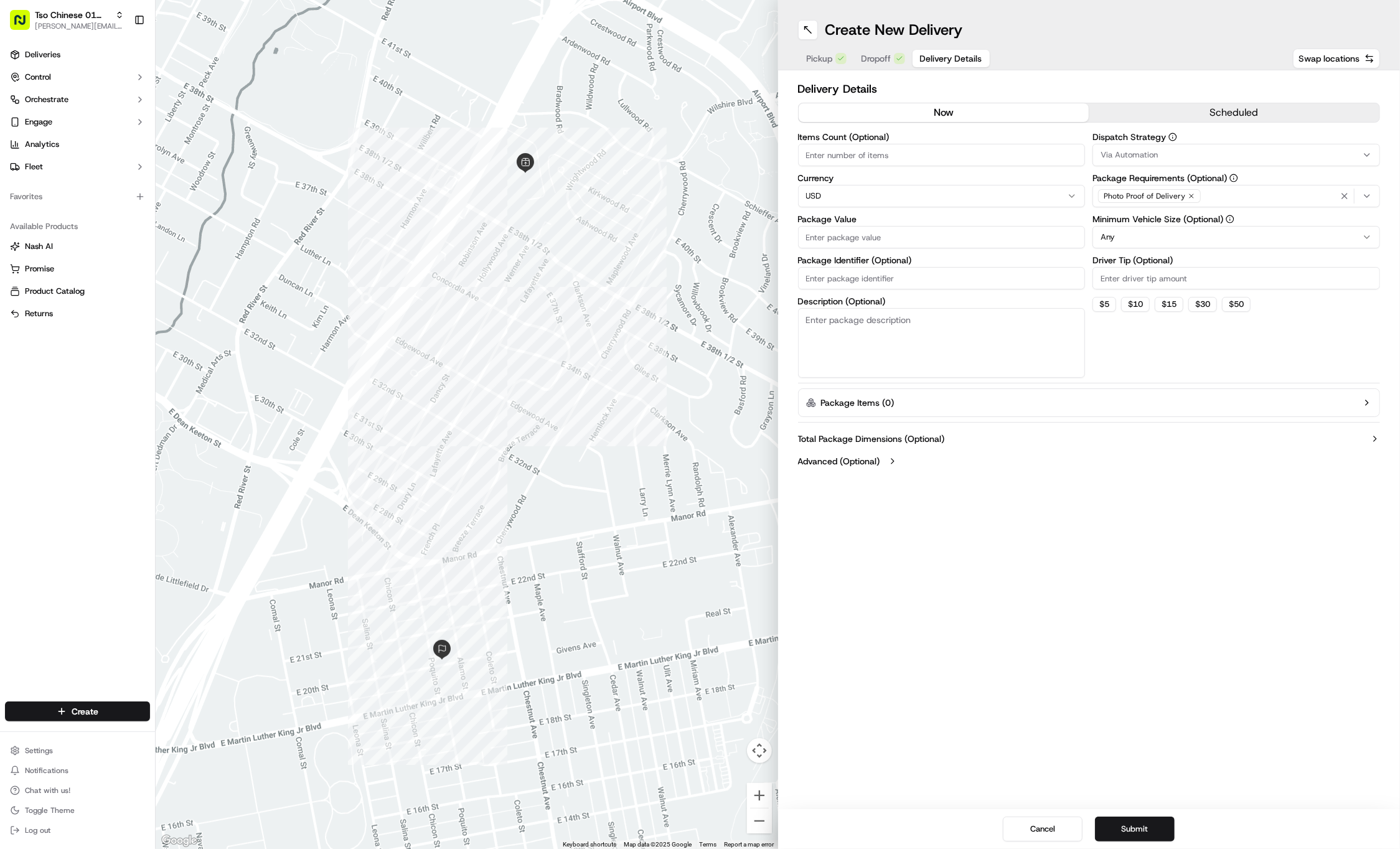
click at [1114, 283] on input "Driver Tip (Optional)" at bounding box center [1235, 278] width 287 height 22
type input "2"
click at [1126, 147] on button "Via Automation" at bounding box center [1235, 155] width 287 height 22
click at [1136, 222] on span "Tso Cherrywood Strategy" at bounding box center [1190, 222] width 153 height 11
click at [931, 282] on html "Tso Chinese 01 Cherrywood jason@tsochinese.com Toggle Sidebar Deliveries Contro…" at bounding box center [700, 424] width 1400 height 849
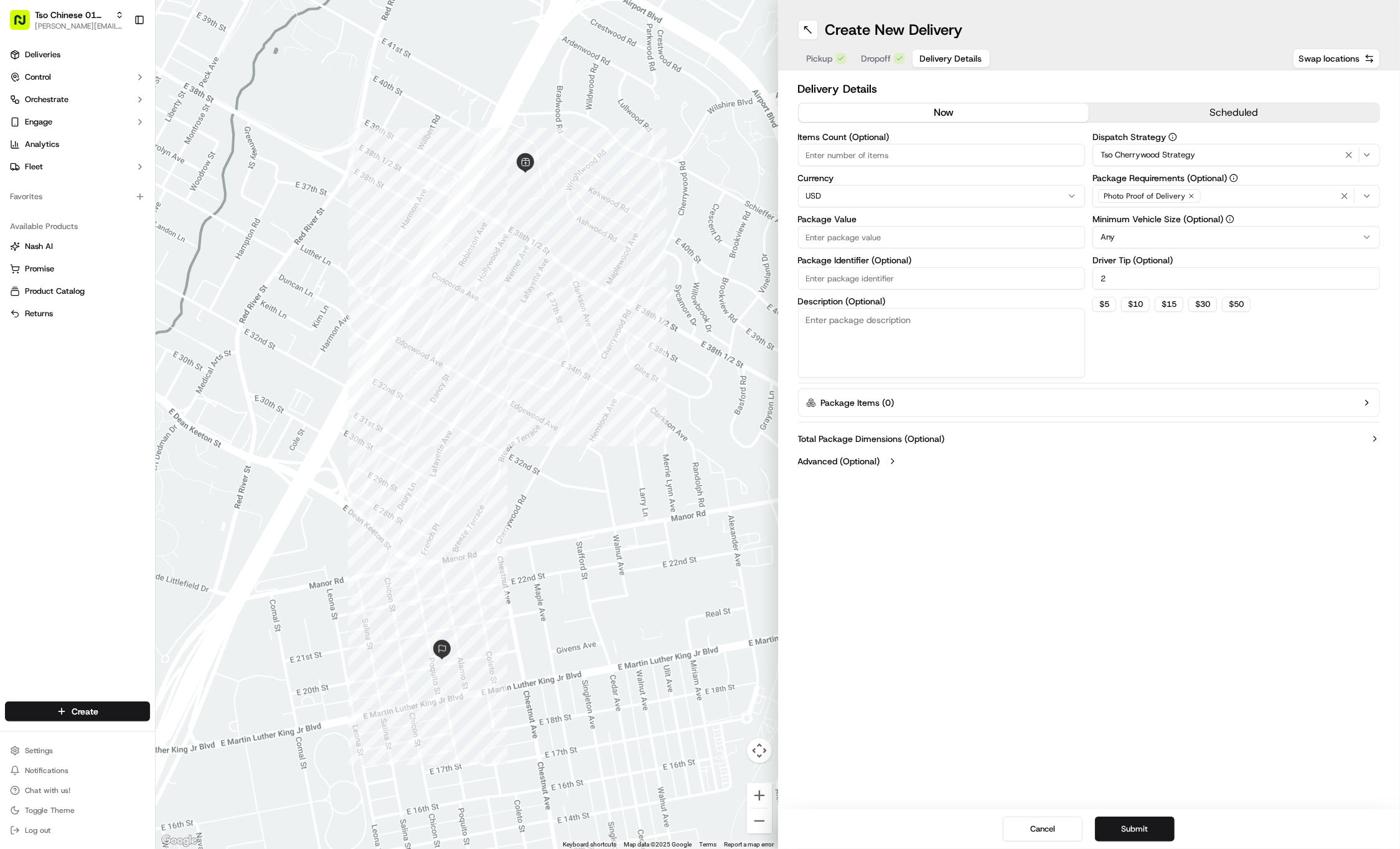
click at [899, 280] on input "Package Identifier (Optional)" at bounding box center [941, 278] width 287 height 22
paste input "#QLYHUJF"
type input "#QLYHUJF"
click at [859, 218] on label "Package Value" at bounding box center [941, 218] width 287 height 9
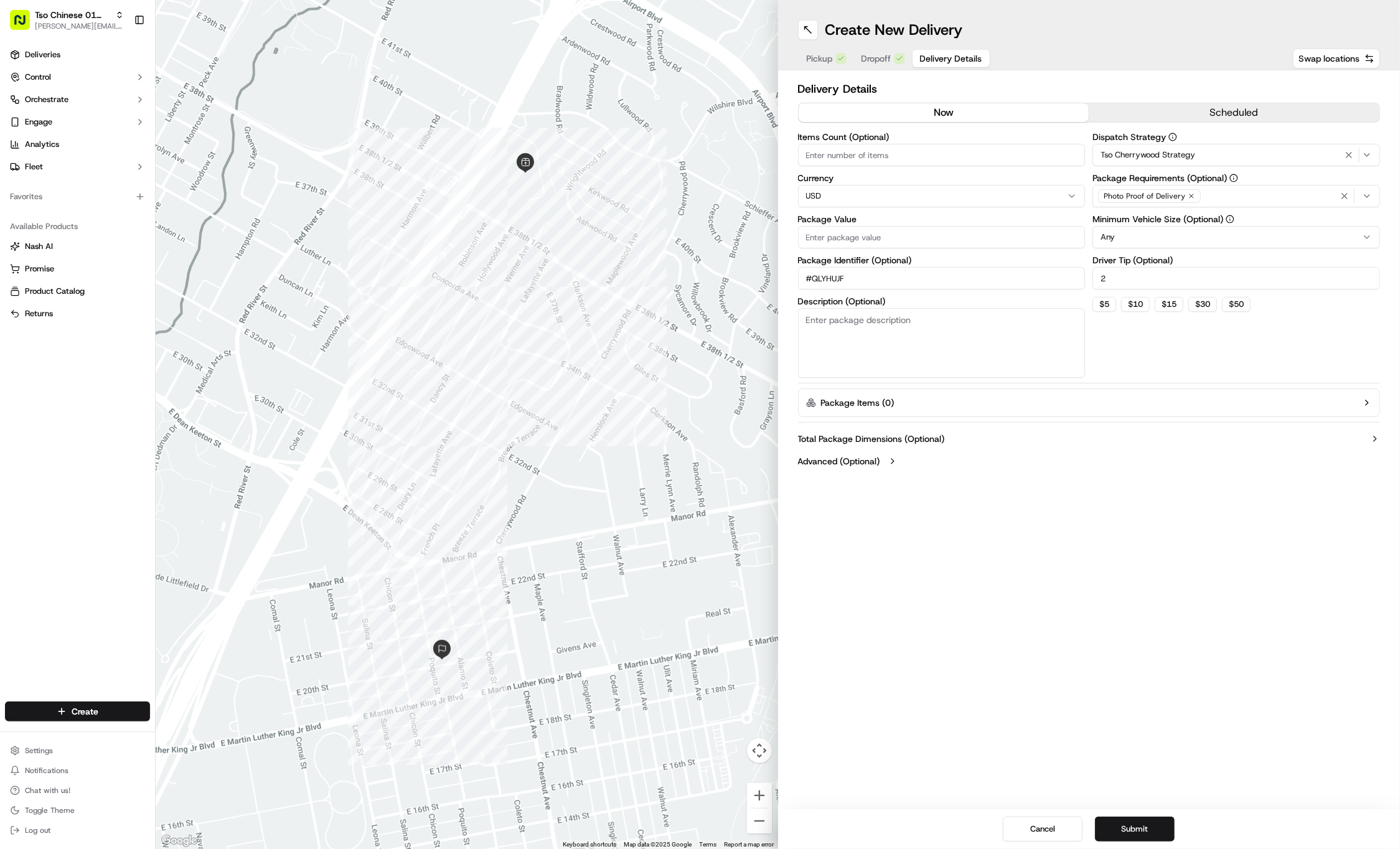
click at [859, 226] on input "Package Value" at bounding box center [941, 237] width 287 height 22
type input "27.55"
click at [1191, 197] on icon "button" at bounding box center [1192, 196] width 8 height 8
click at [1191, 197] on div "Select requirements" at bounding box center [1235, 195] width 282 height 11
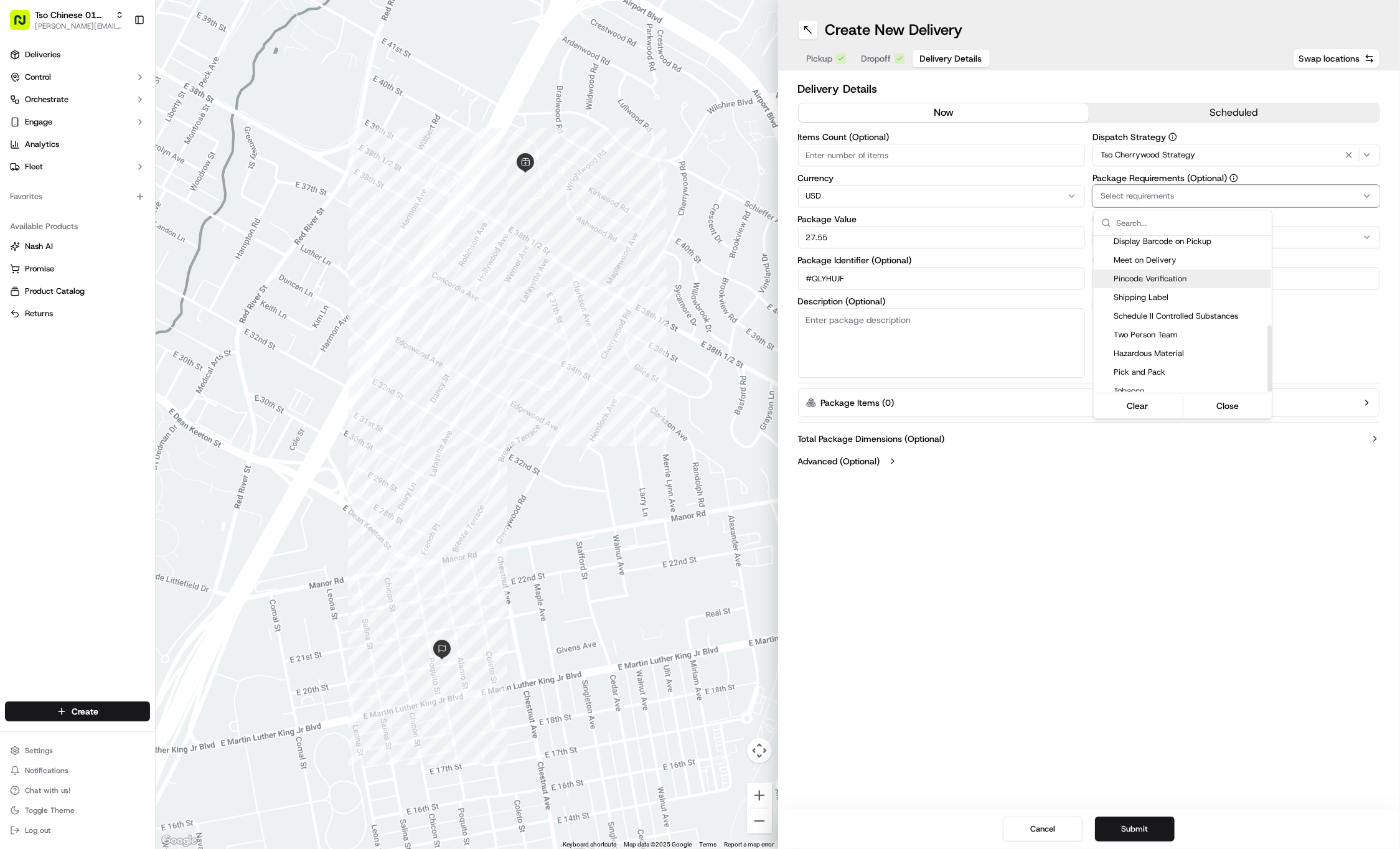
click at [1158, 254] on span "Meet on Delivery" at bounding box center [1190, 259] width 153 height 11
click at [1130, 614] on html "Tso Chinese 01 Cherrywood jason@tsochinese.com Toggle Sidebar Deliveries Contro…" at bounding box center [700, 424] width 1400 height 849
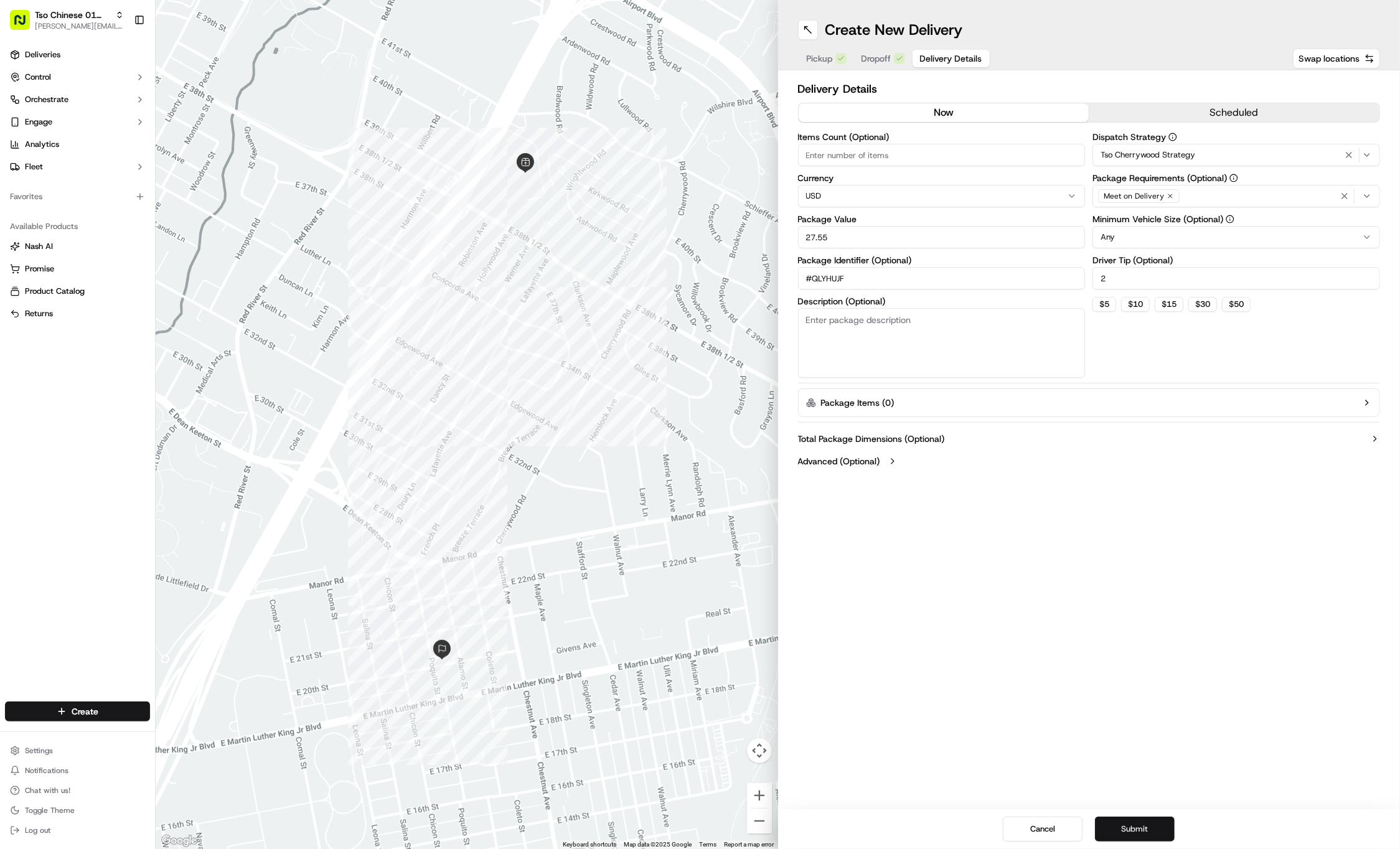
click at [1126, 825] on button "Submit" at bounding box center [1135, 830] width 80 height 25
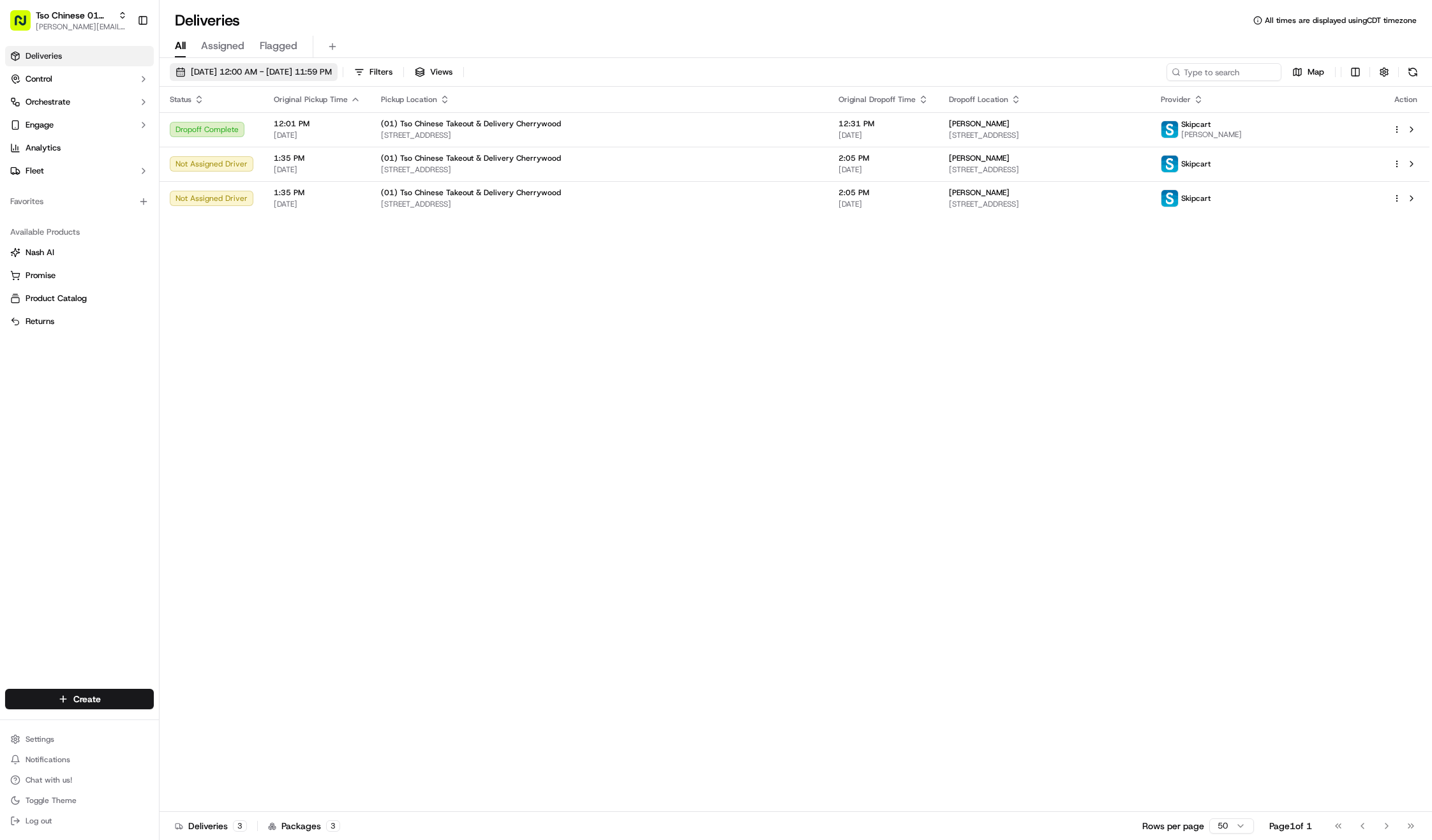
scroll to position [3, 0]
click at [354, 95] on icon "button" at bounding box center [356, 97] width 10 height 10
click at [454, 431] on div "Status Original Pickup Time Pickup Location Original Dropoff Time Dropoff Locat…" at bounding box center [794, 446] width 1270 height 725
